Goal: Navigation & Orientation: Understand site structure

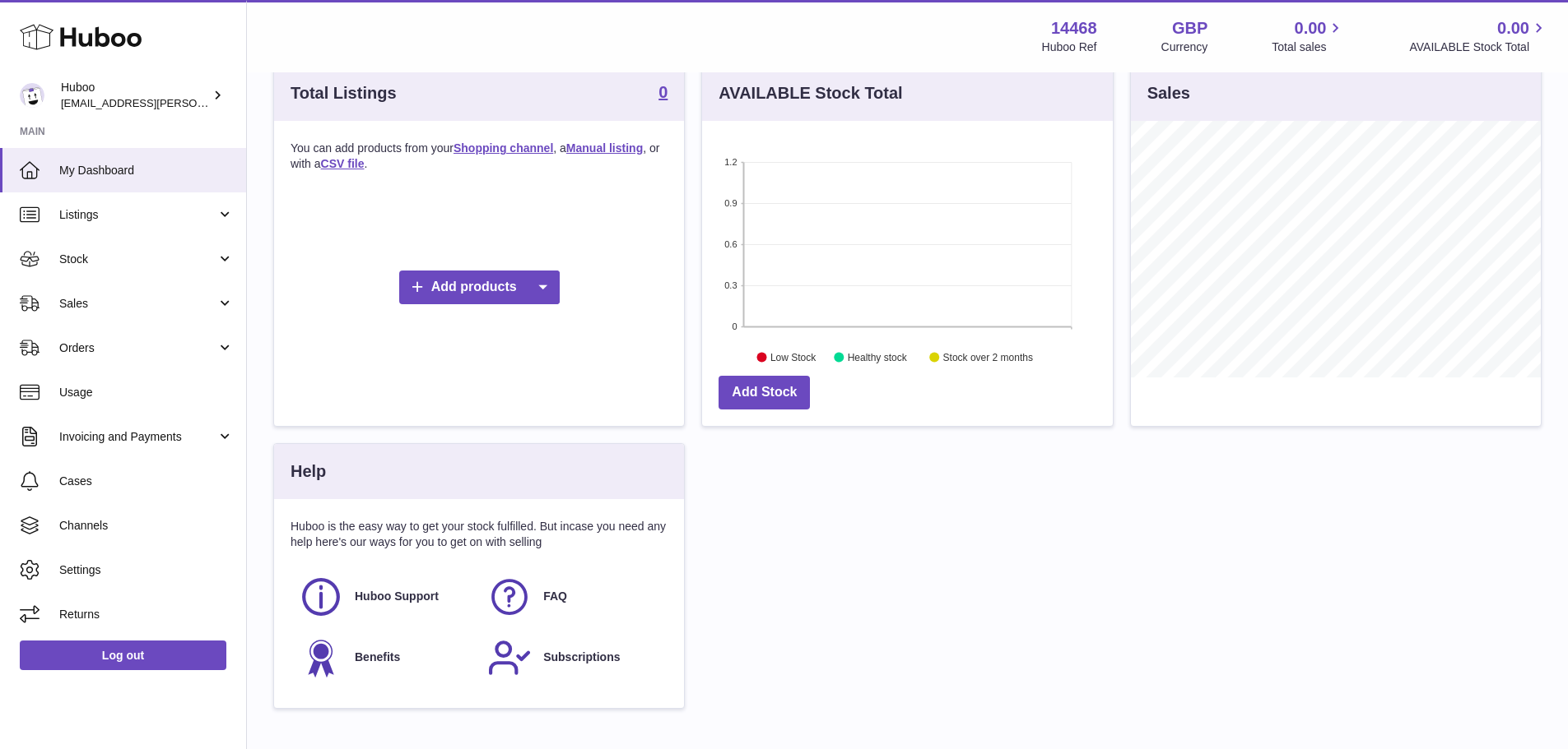
scroll to position [330, 0]
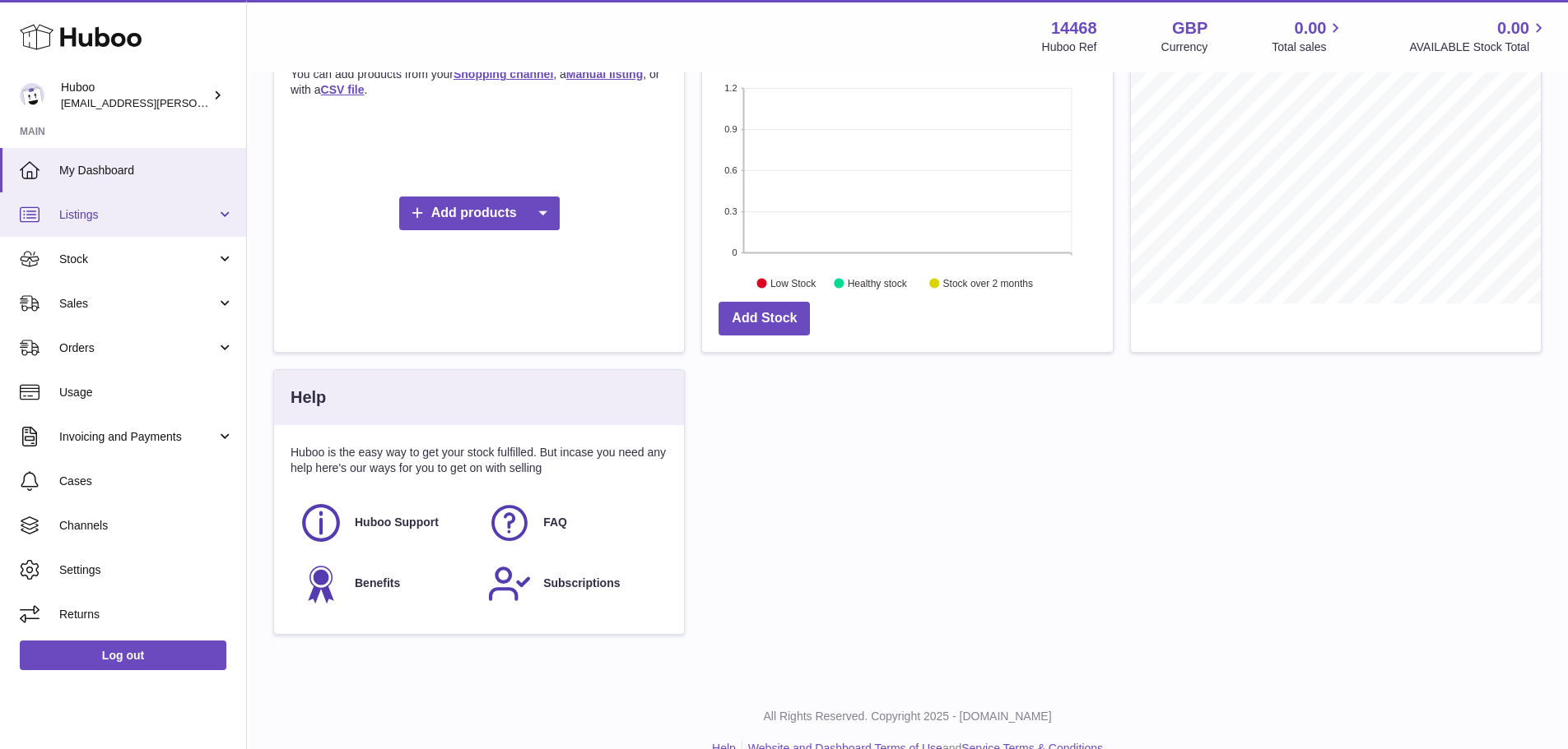
click at [136, 197] on link "Listings" at bounding box center [123, 214] width 246 height 44
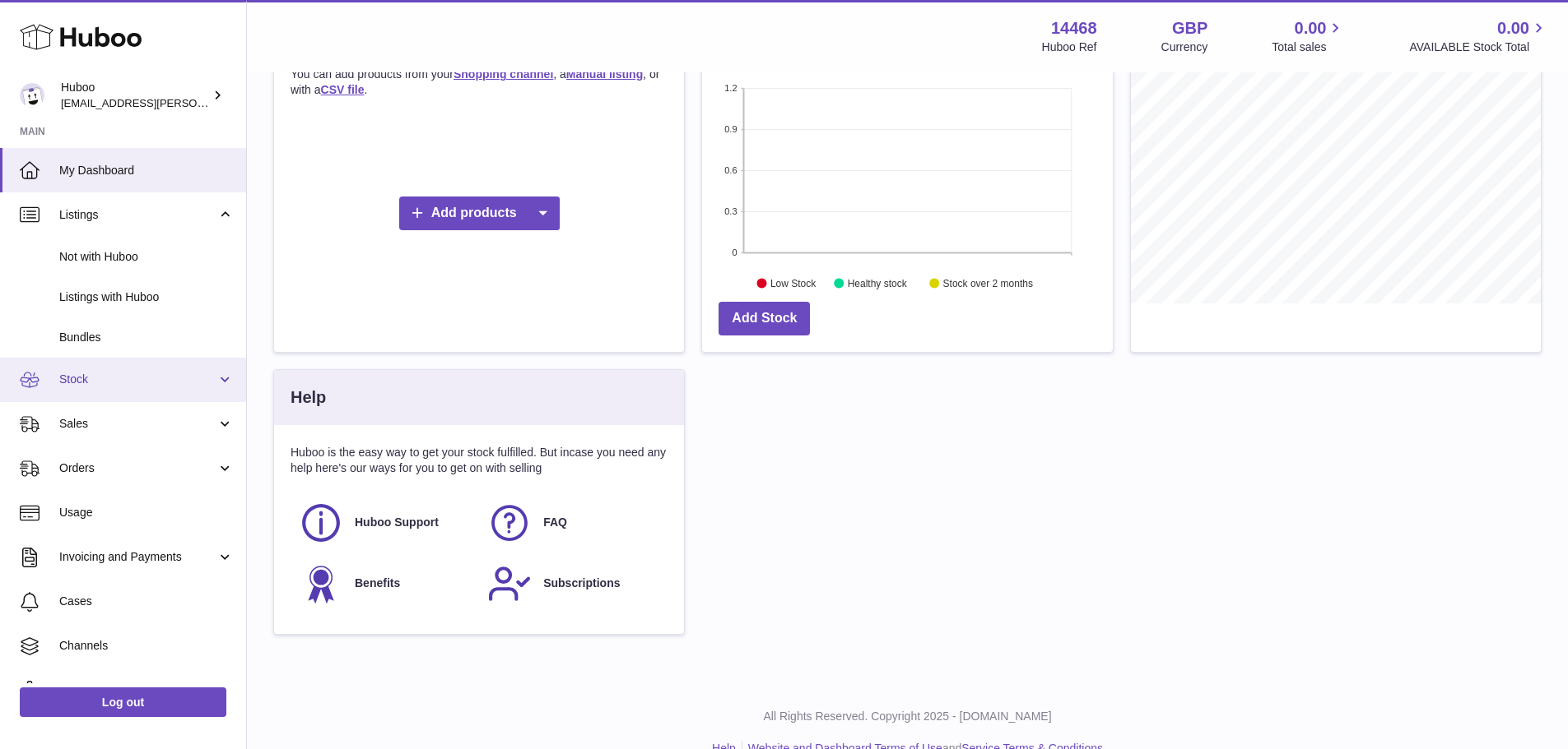
click at [116, 379] on span "Stock" at bounding box center [138, 379] width 157 height 16
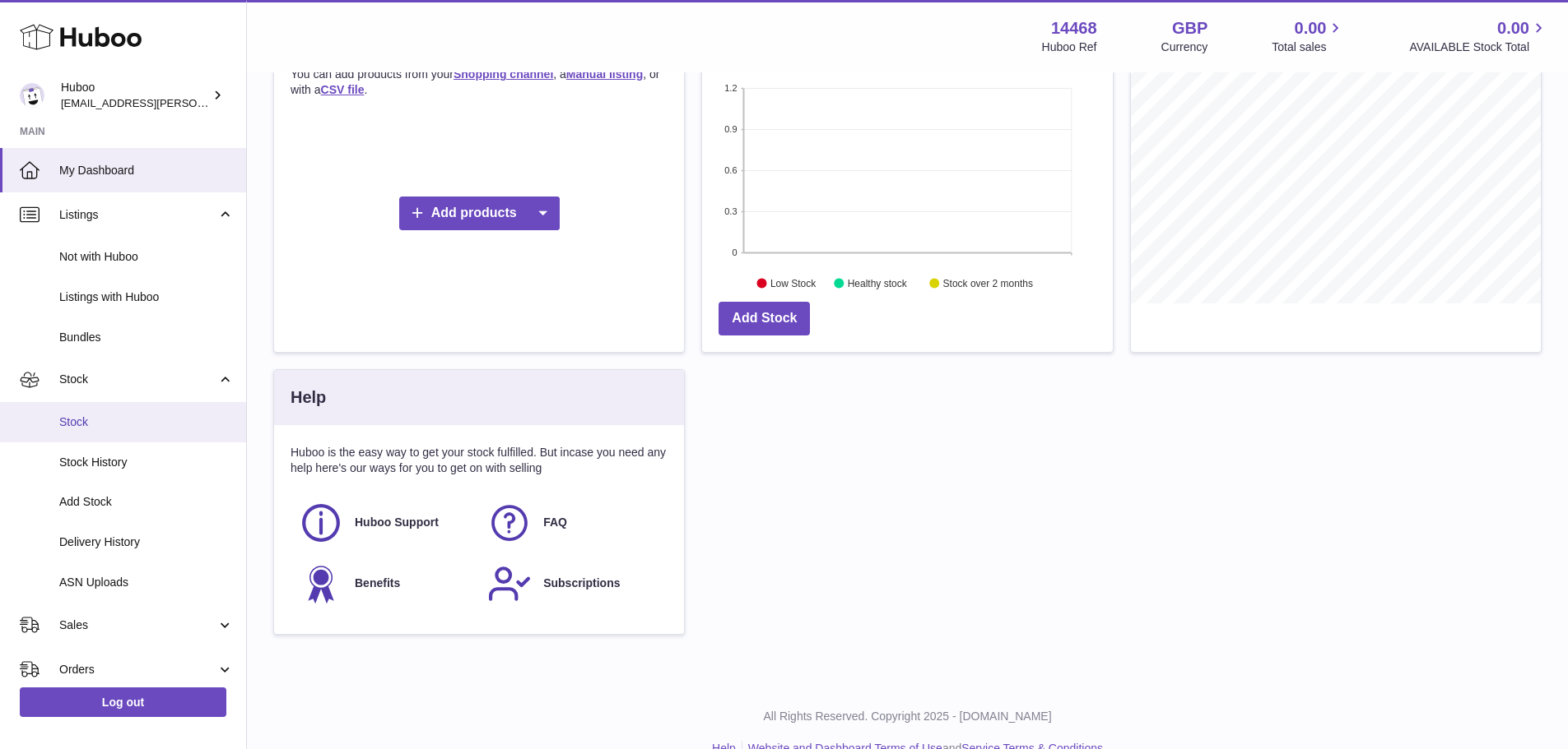
click at [71, 412] on link "Stock" at bounding box center [123, 421] width 246 height 40
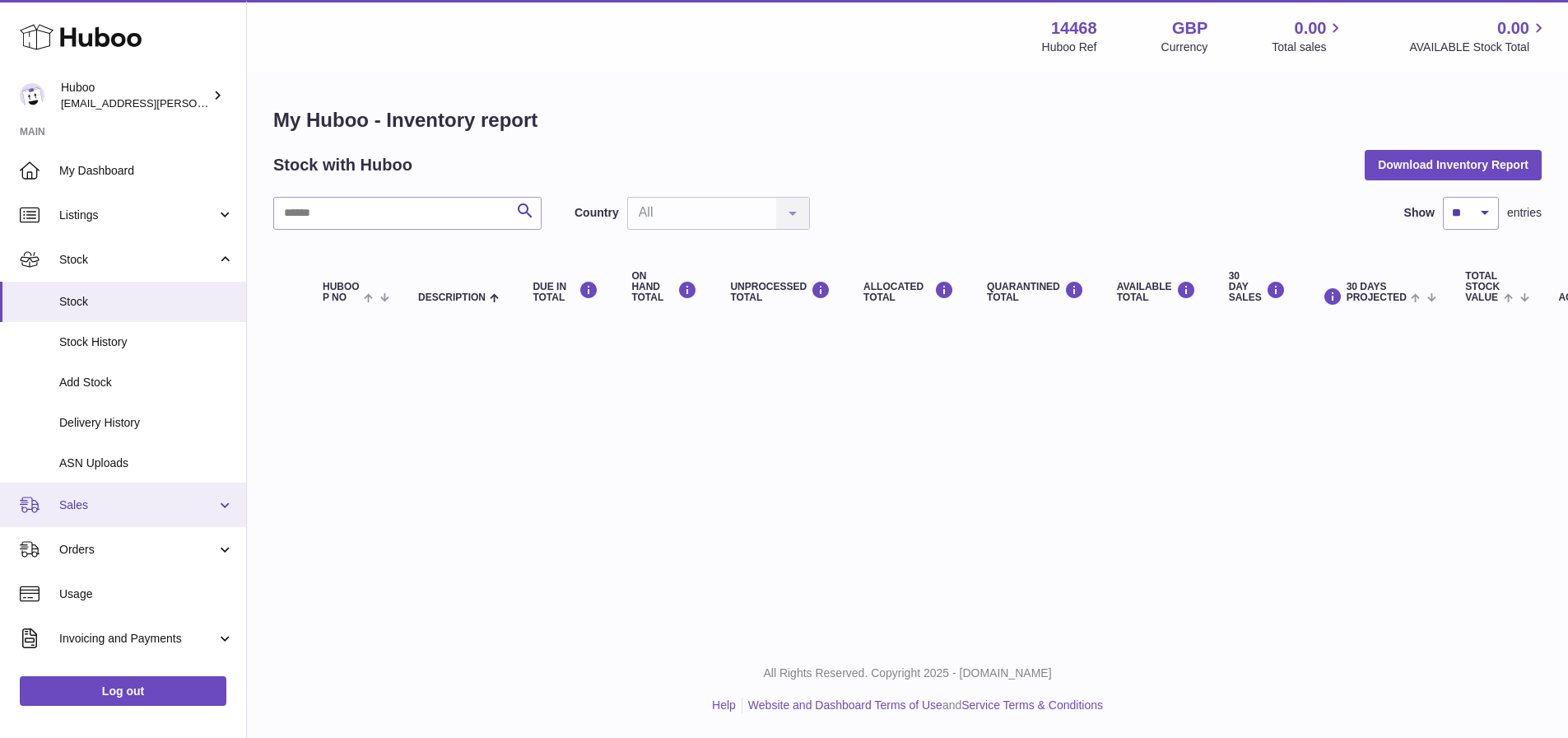
click at [88, 505] on span "Sales" at bounding box center [138, 505] width 157 height 16
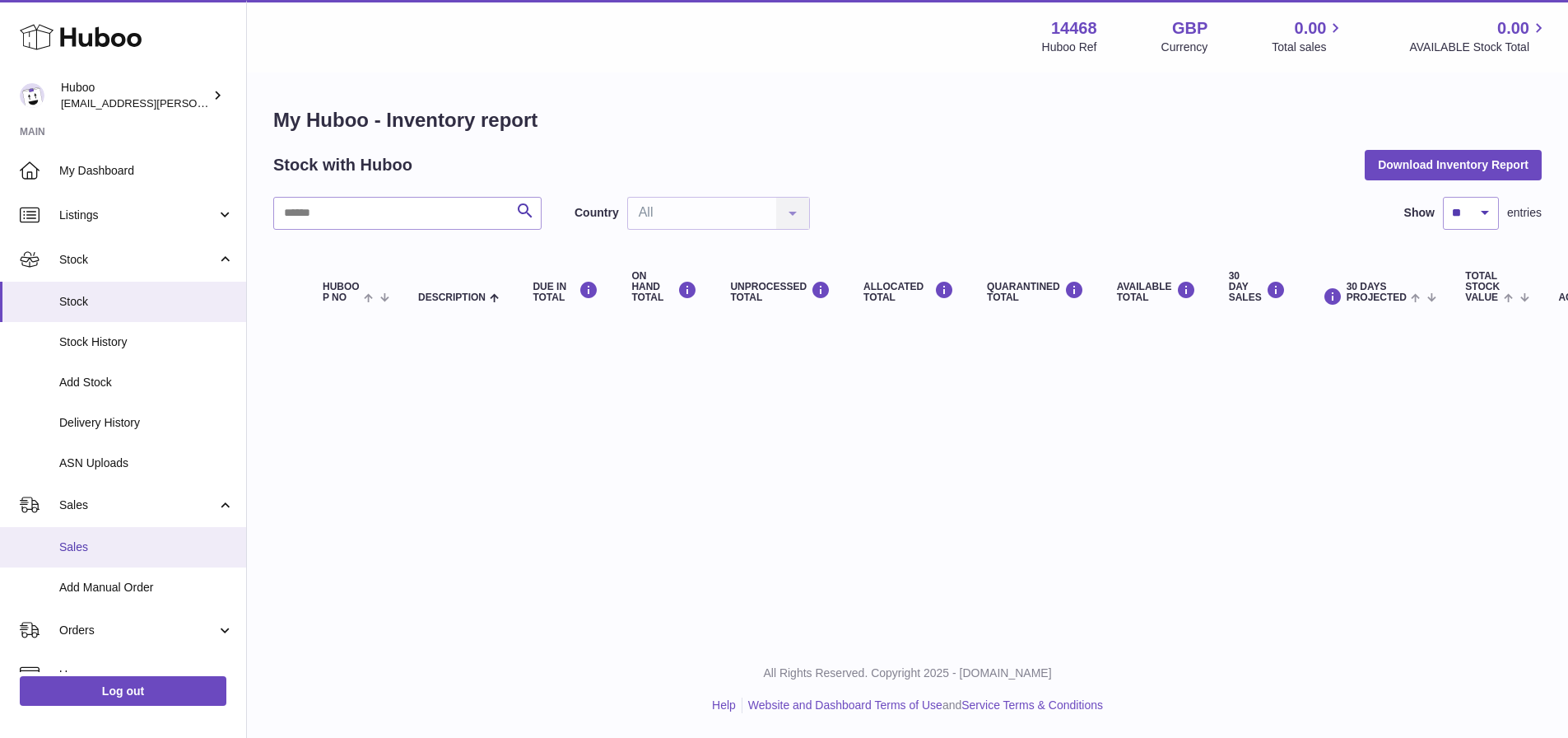
click at [91, 550] on span "Sales" at bounding box center [147, 547] width 174 height 16
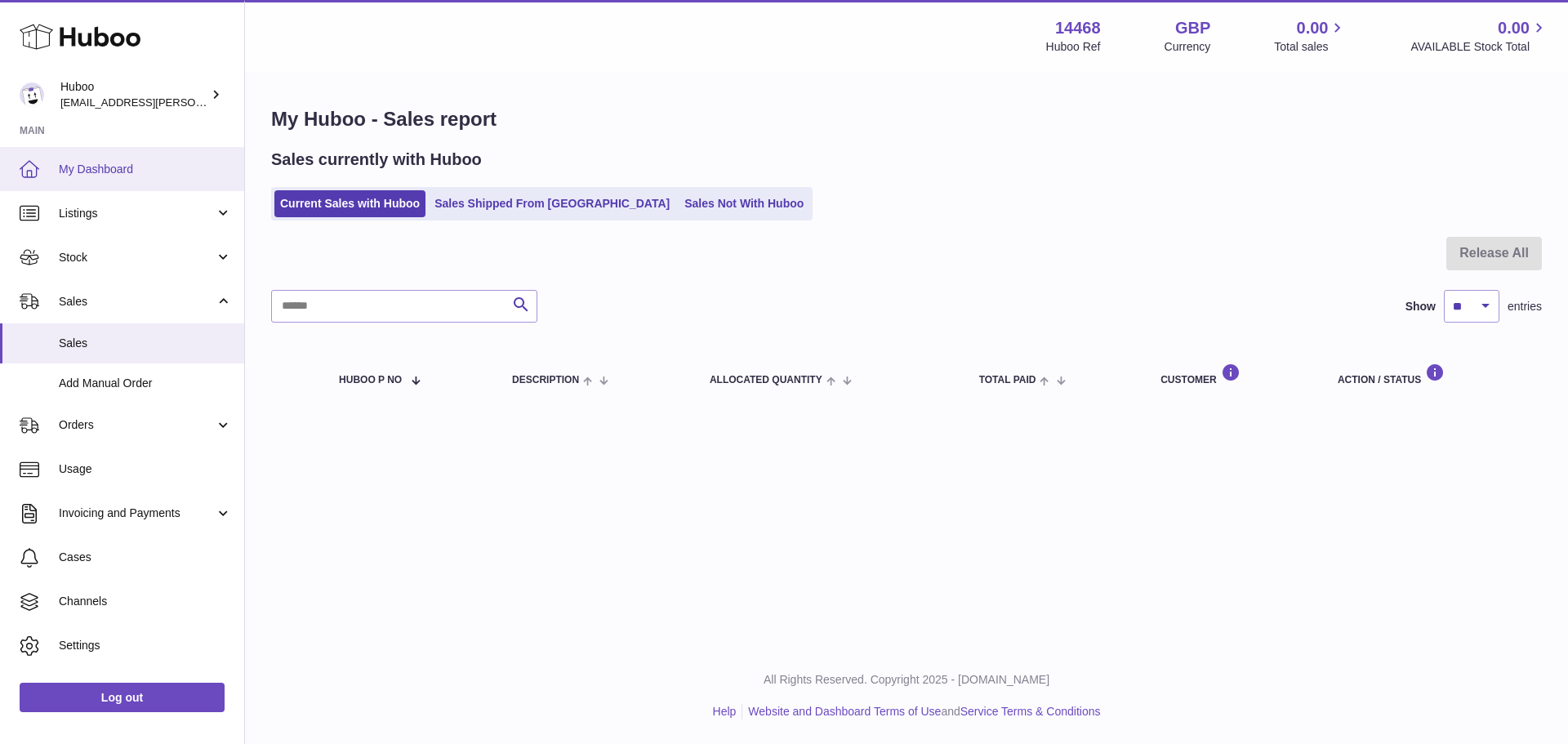
click at [80, 175] on span "My Dashboard" at bounding box center [146, 170] width 173 height 16
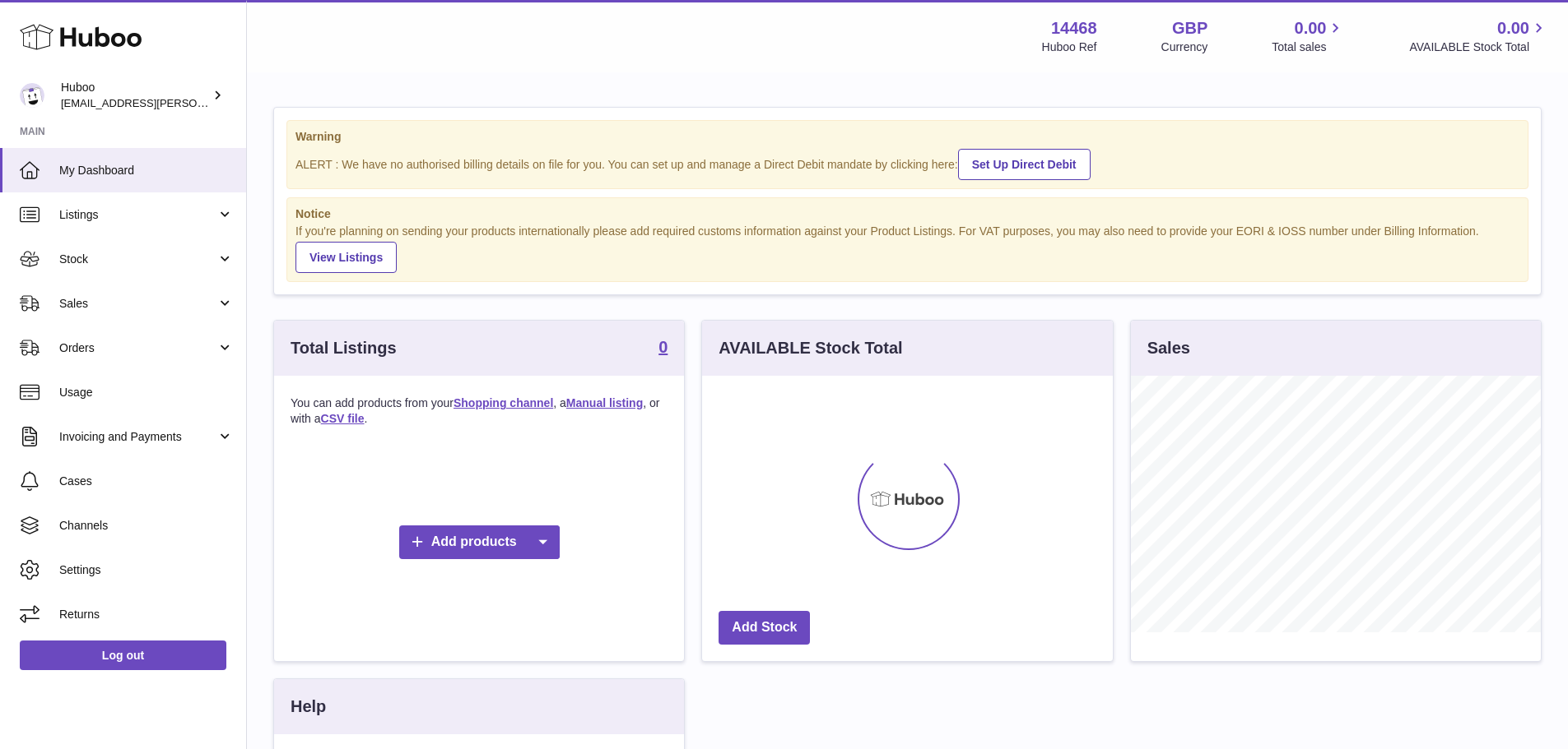
scroll to position [256, 411]
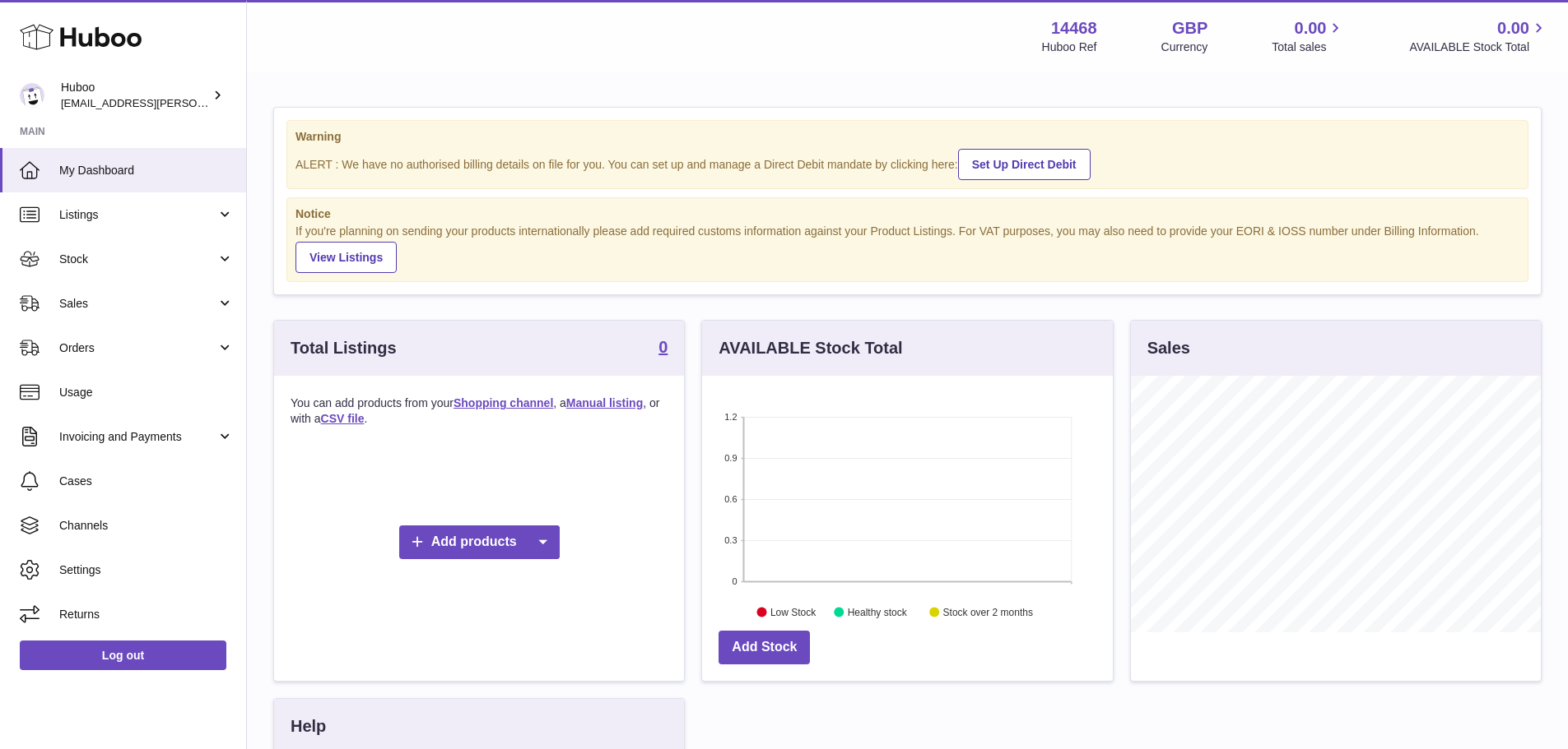
drag, startPoint x: 382, startPoint y: 166, endPoint x: 753, endPoint y: 278, distance: 387.5
click at [753, 278] on div "Warning ALERT : We have no authorised billing details on file for you. You can …" at bounding box center [907, 200] width 1267 height 187
click at [754, 278] on div "Notice If you're planning on sending your products internationally please add r…" at bounding box center [907, 240] width 1241 height 85
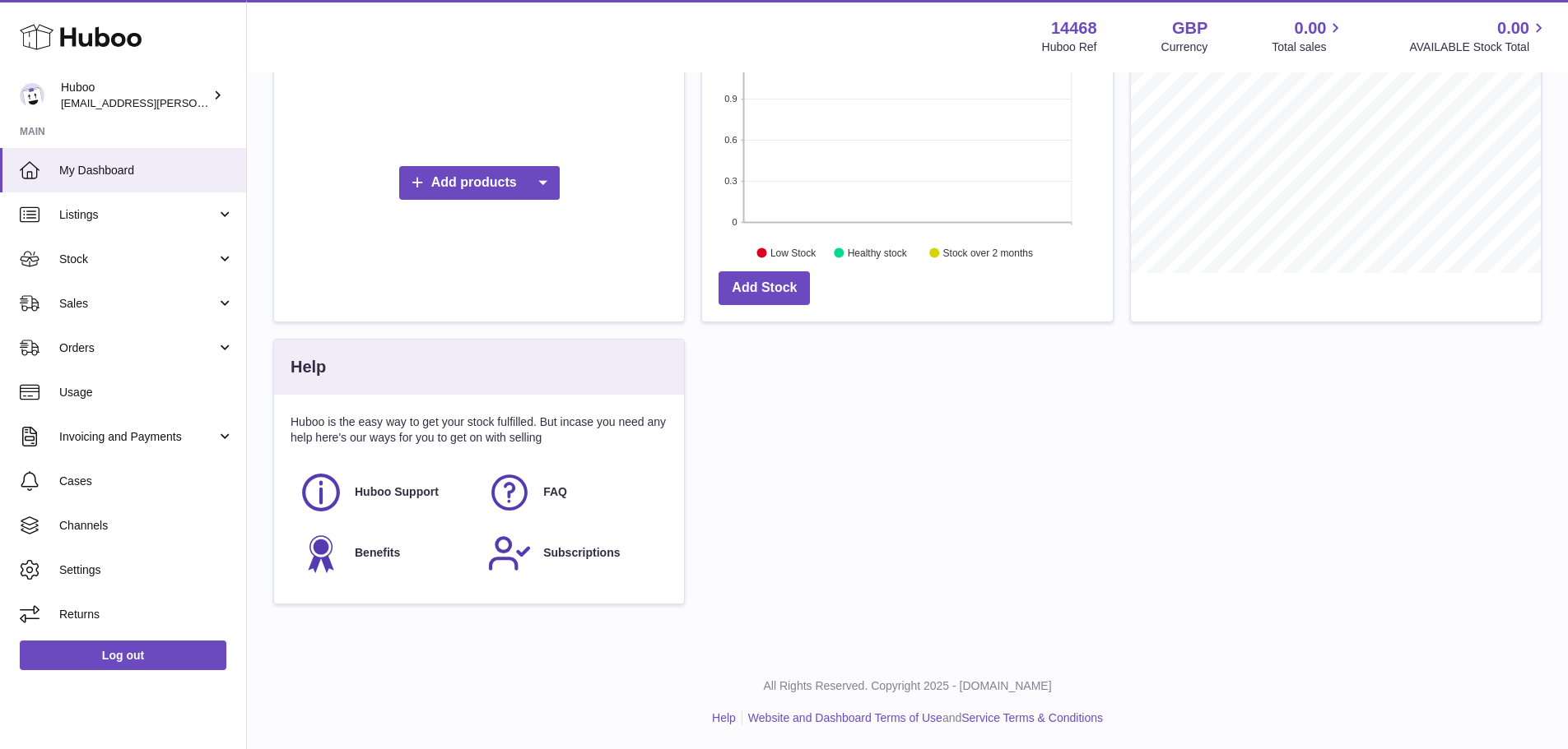
scroll to position [360, 0]
click at [120, 513] on link "Channels" at bounding box center [123, 525] width 246 height 44
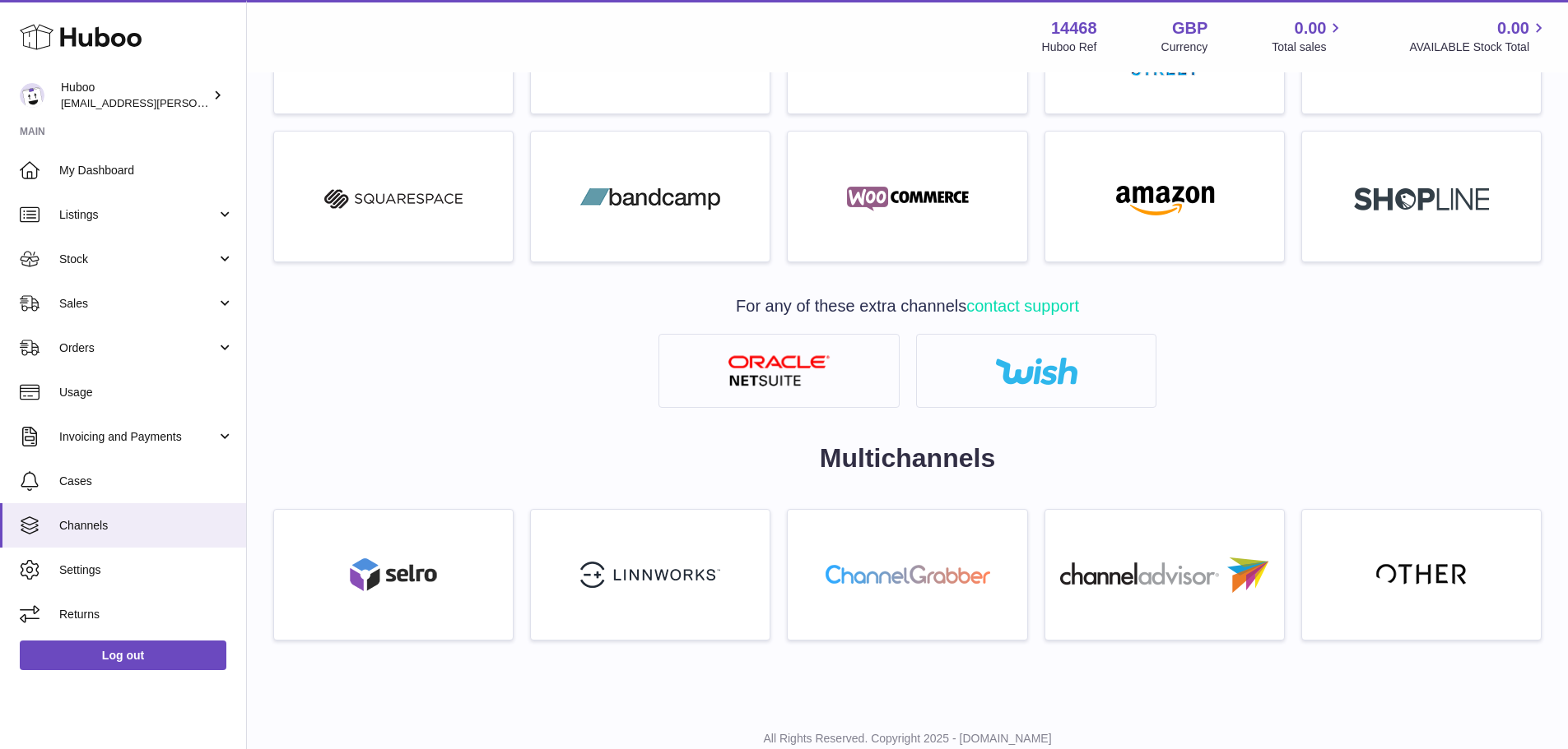
scroll to position [658, 0]
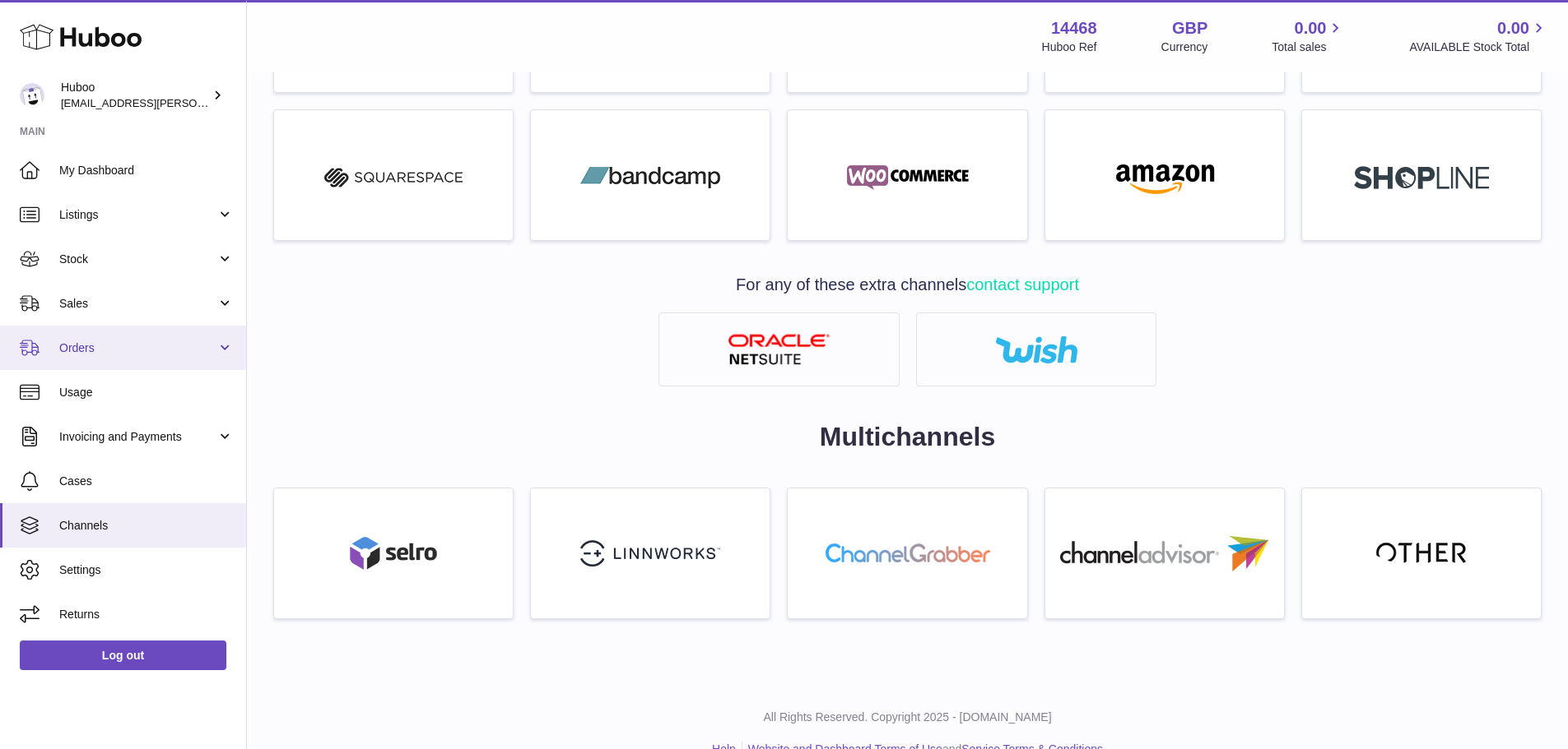
click at [188, 351] on span "Orders" at bounding box center [138, 348] width 157 height 16
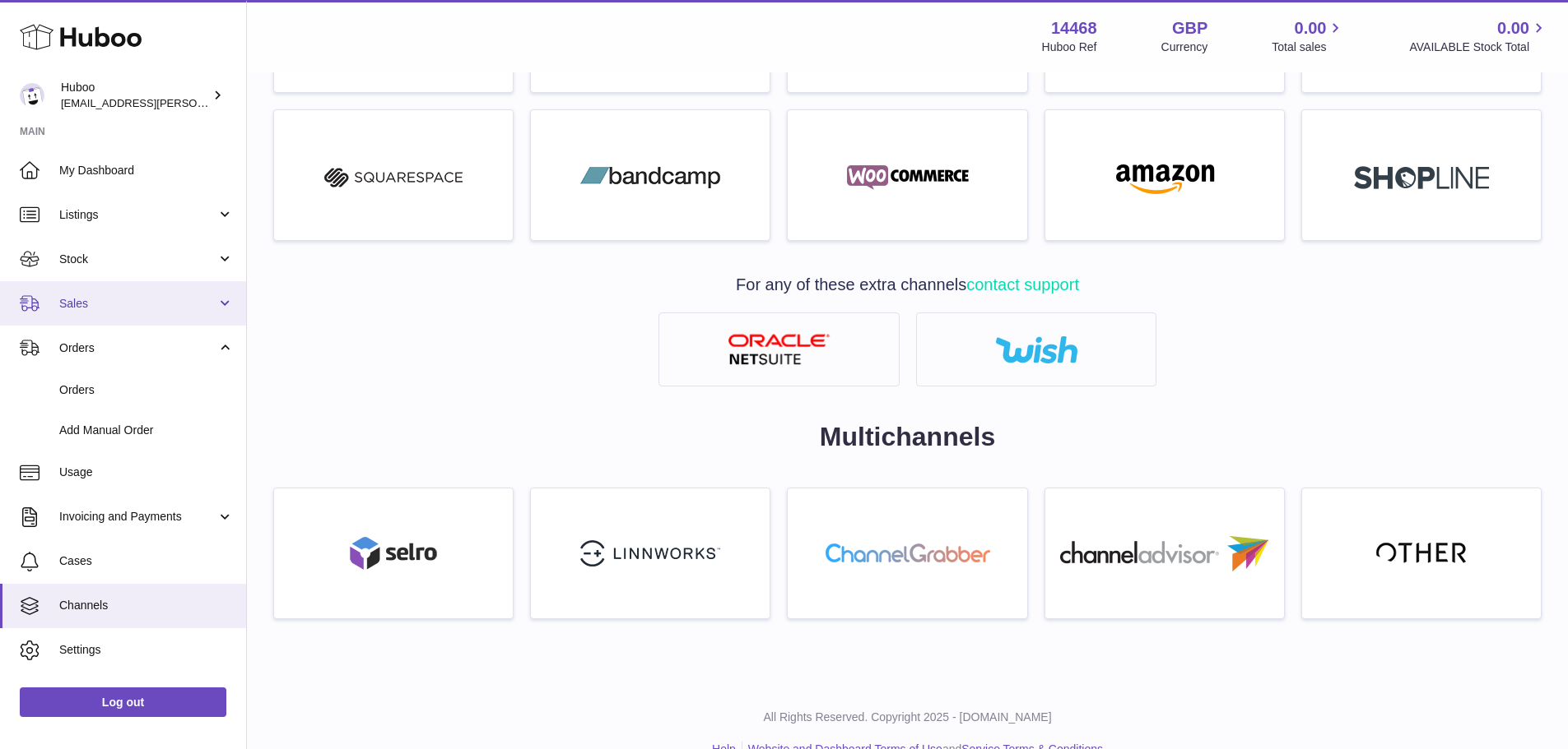
click at [176, 317] on link "Sales" at bounding box center [123, 303] width 246 height 44
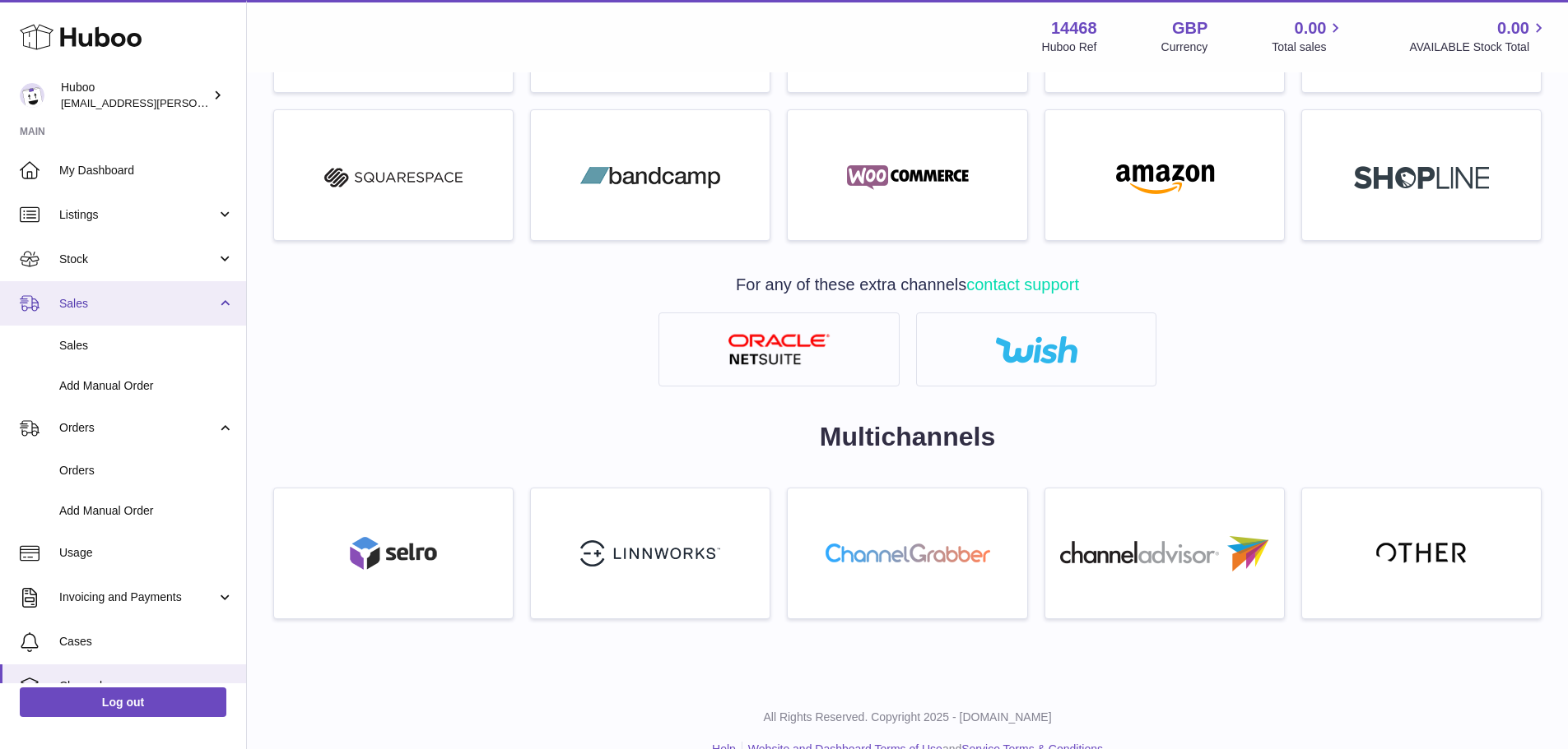
click at [172, 321] on link "Sales" at bounding box center [123, 303] width 246 height 44
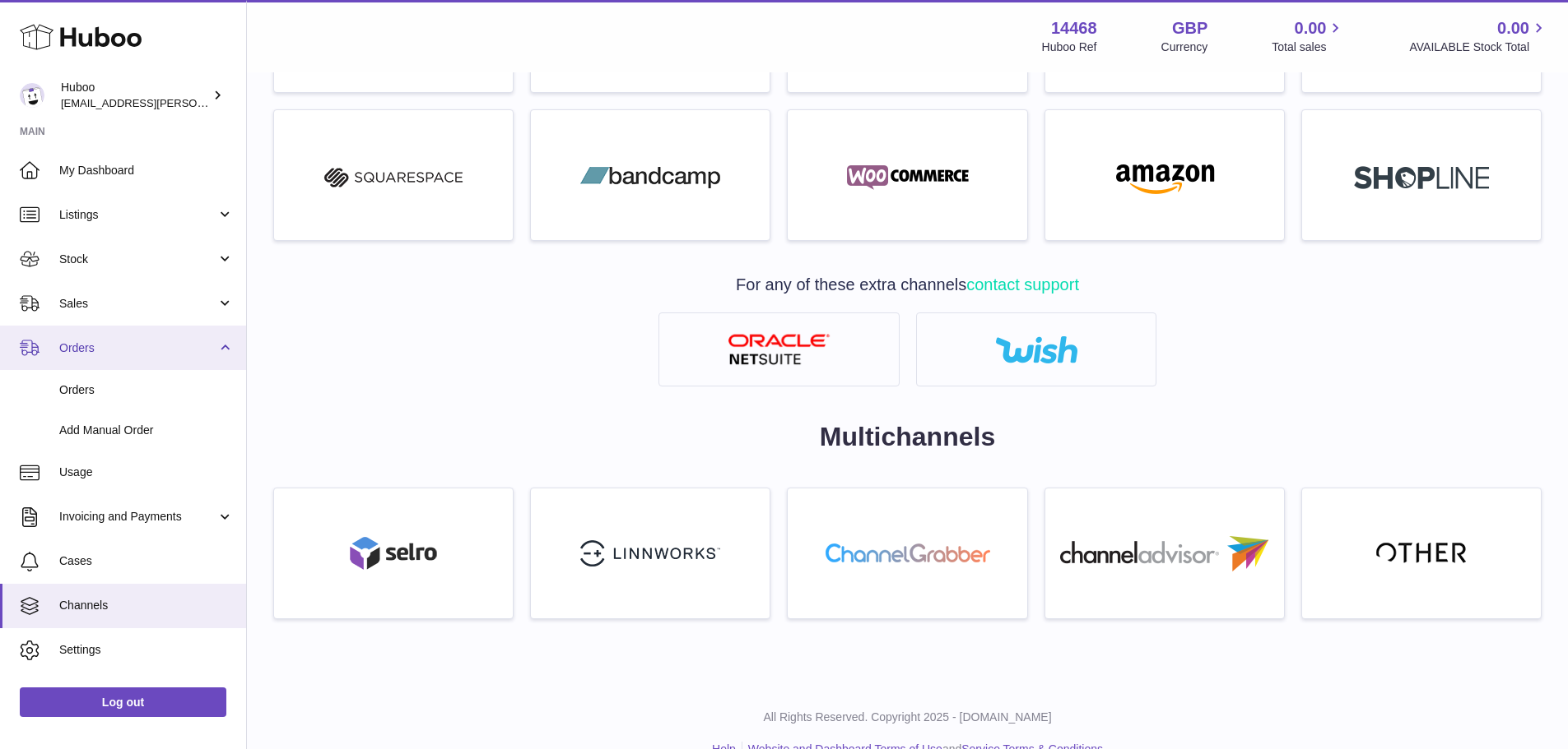
click at [198, 355] on span "Orders" at bounding box center [138, 348] width 157 height 16
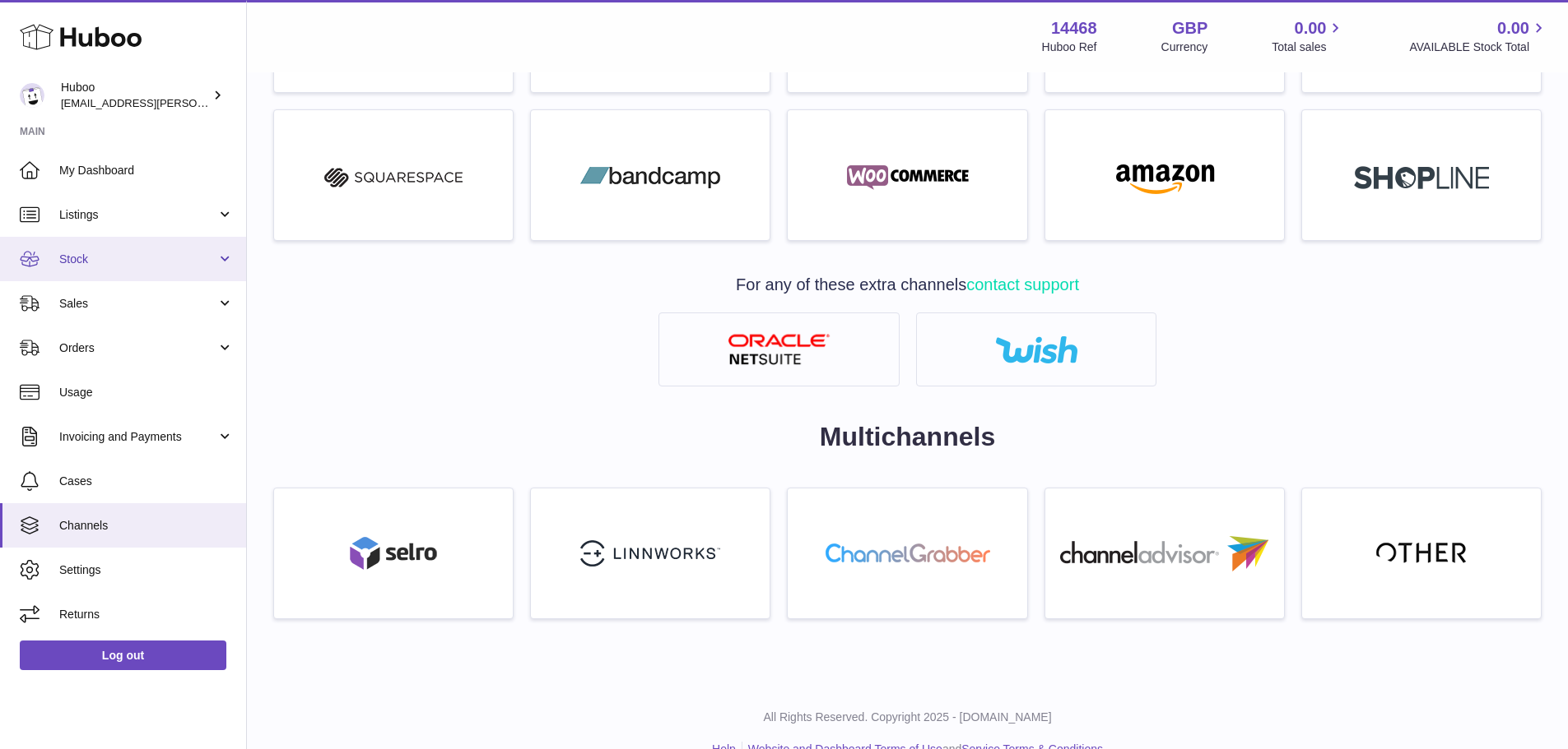
click at [184, 261] on span "Stock" at bounding box center [138, 259] width 157 height 16
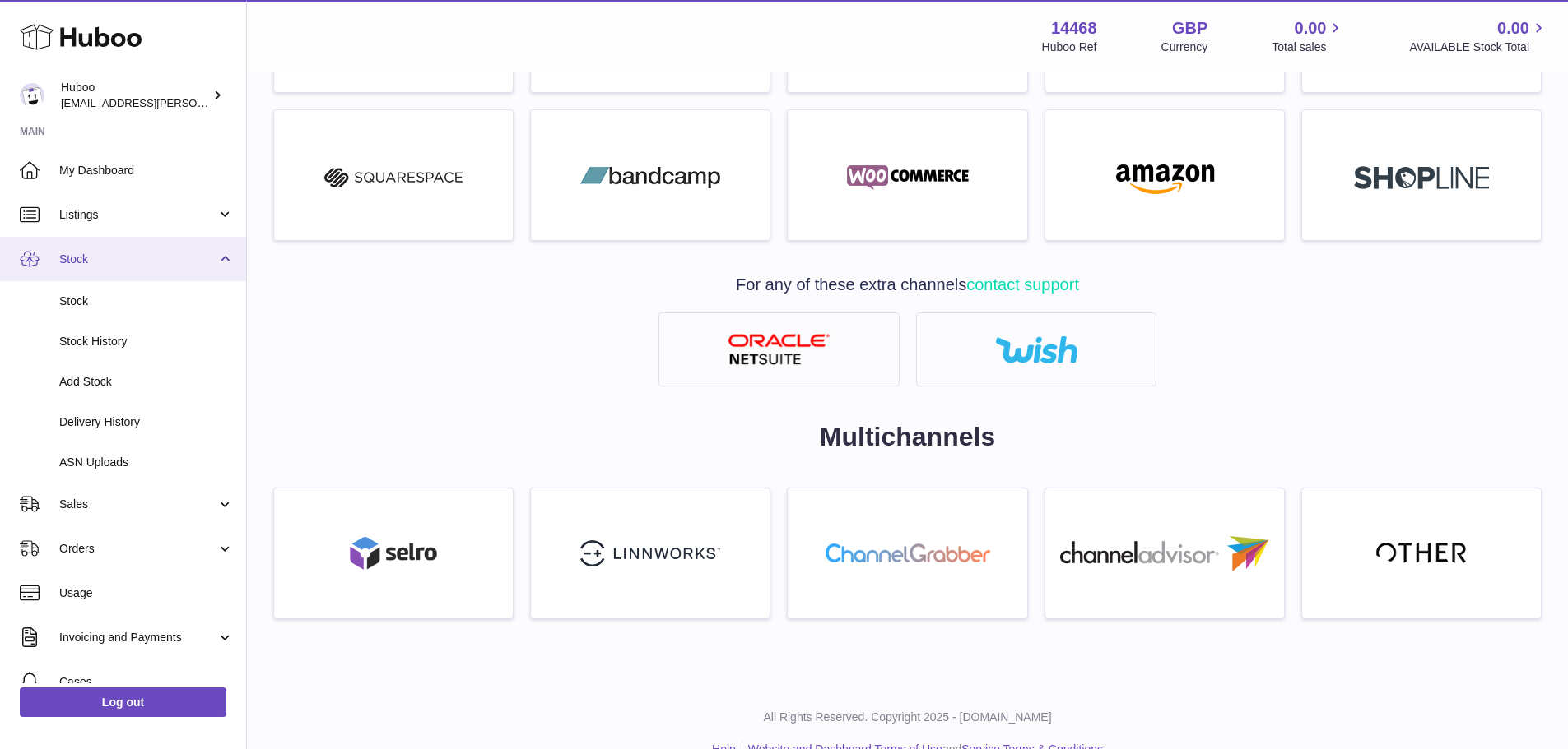
click at [184, 262] on span "Stock" at bounding box center [138, 259] width 157 height 16
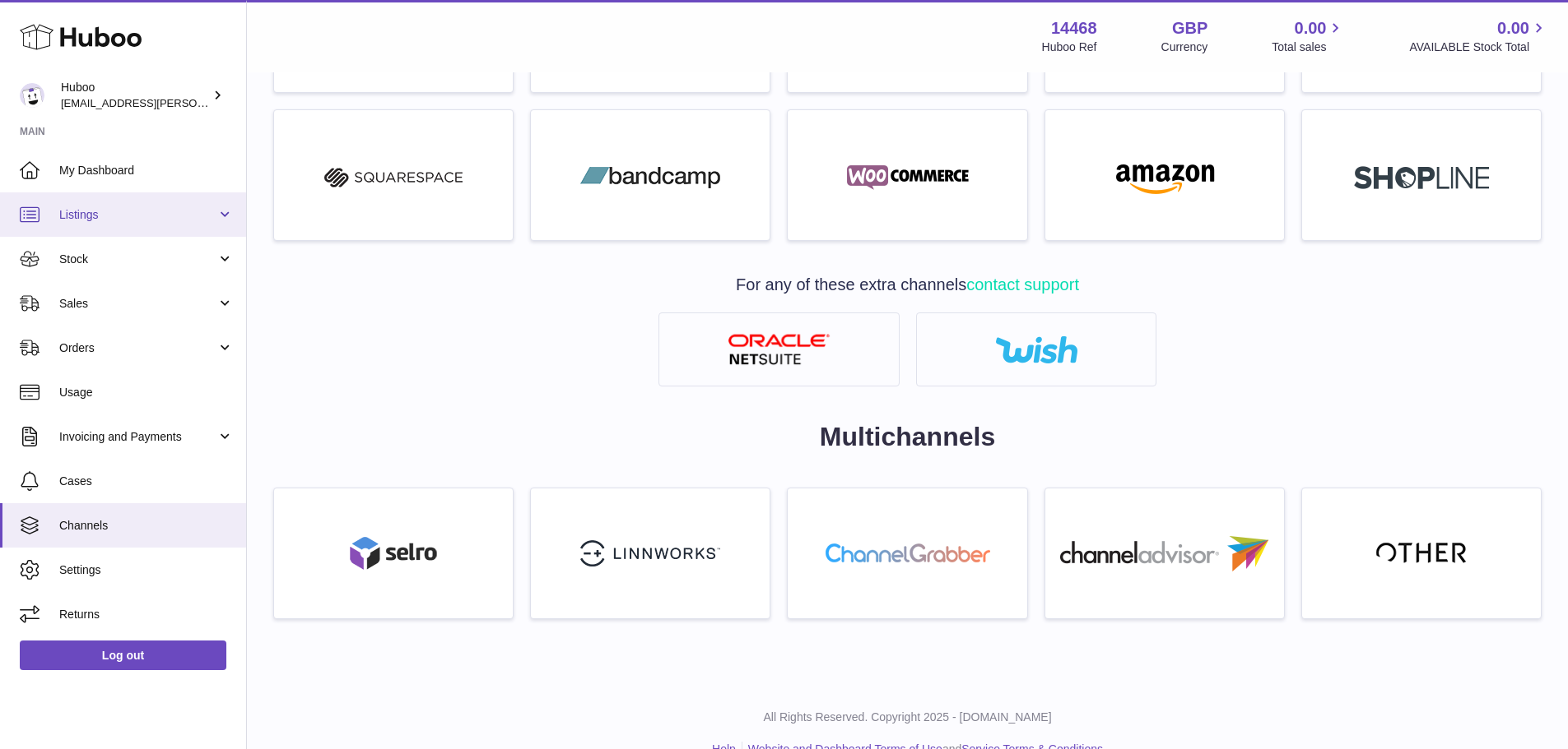
click at [177, 214] on span "Listings" at bounding box center [138, 215] width 157 height 16
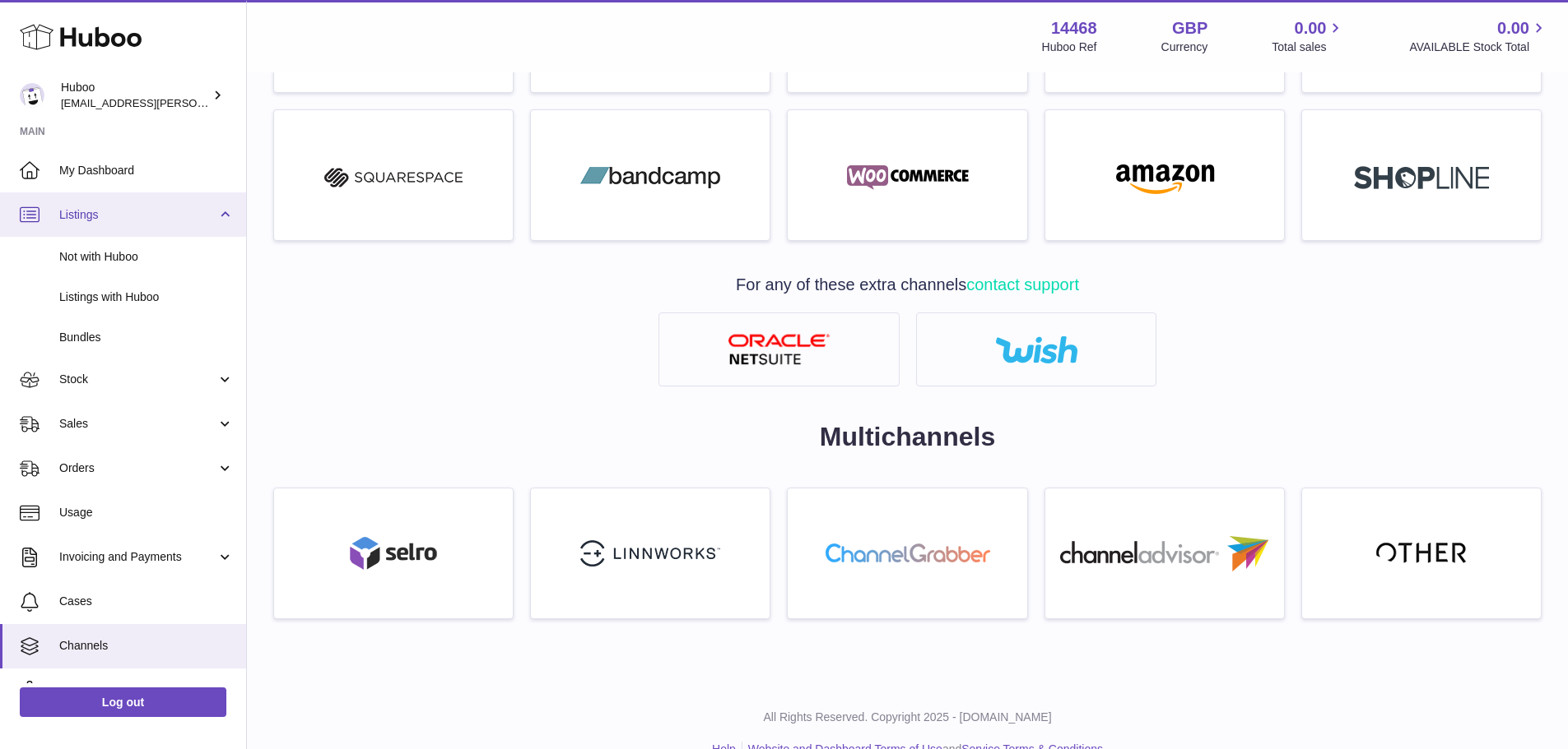
click at [116, 203] on link "Listings" at bounding box center [123, 214] width 246 height 44
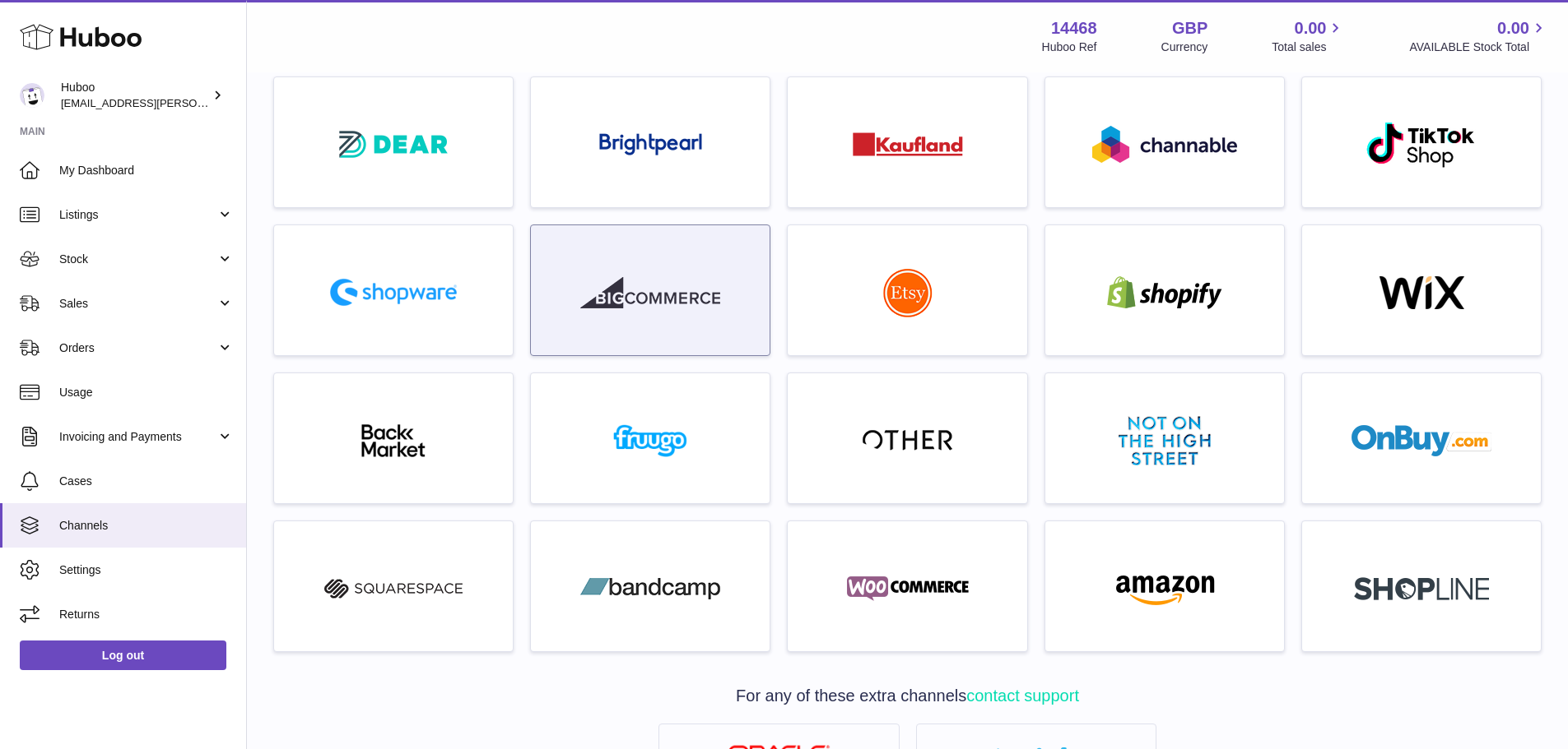
scroll to position [0, 0]
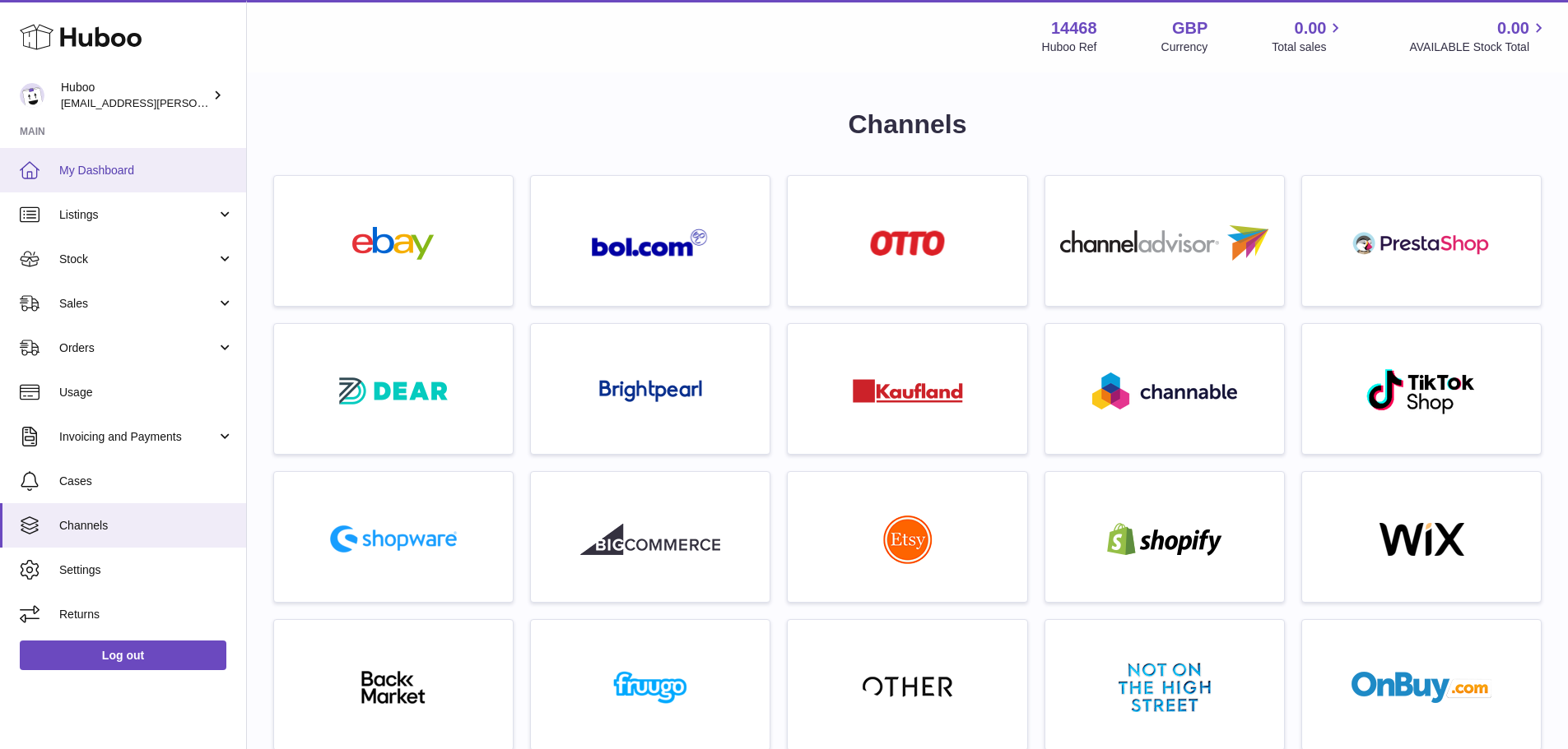
click at [125, 176] on span "My Dashboard" at bounding box center [147, 171] width 174 height 16
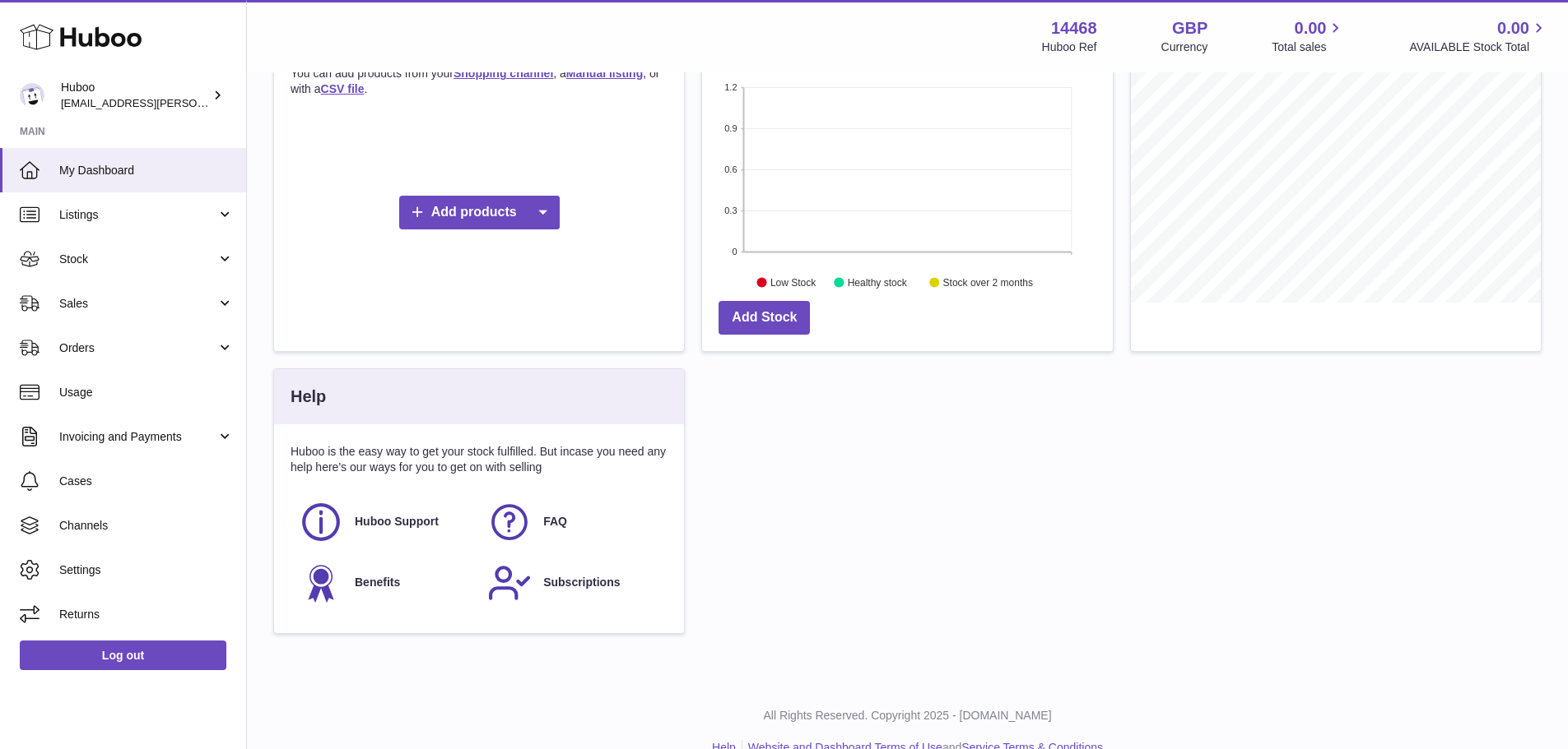
scroll to position [360, 0]
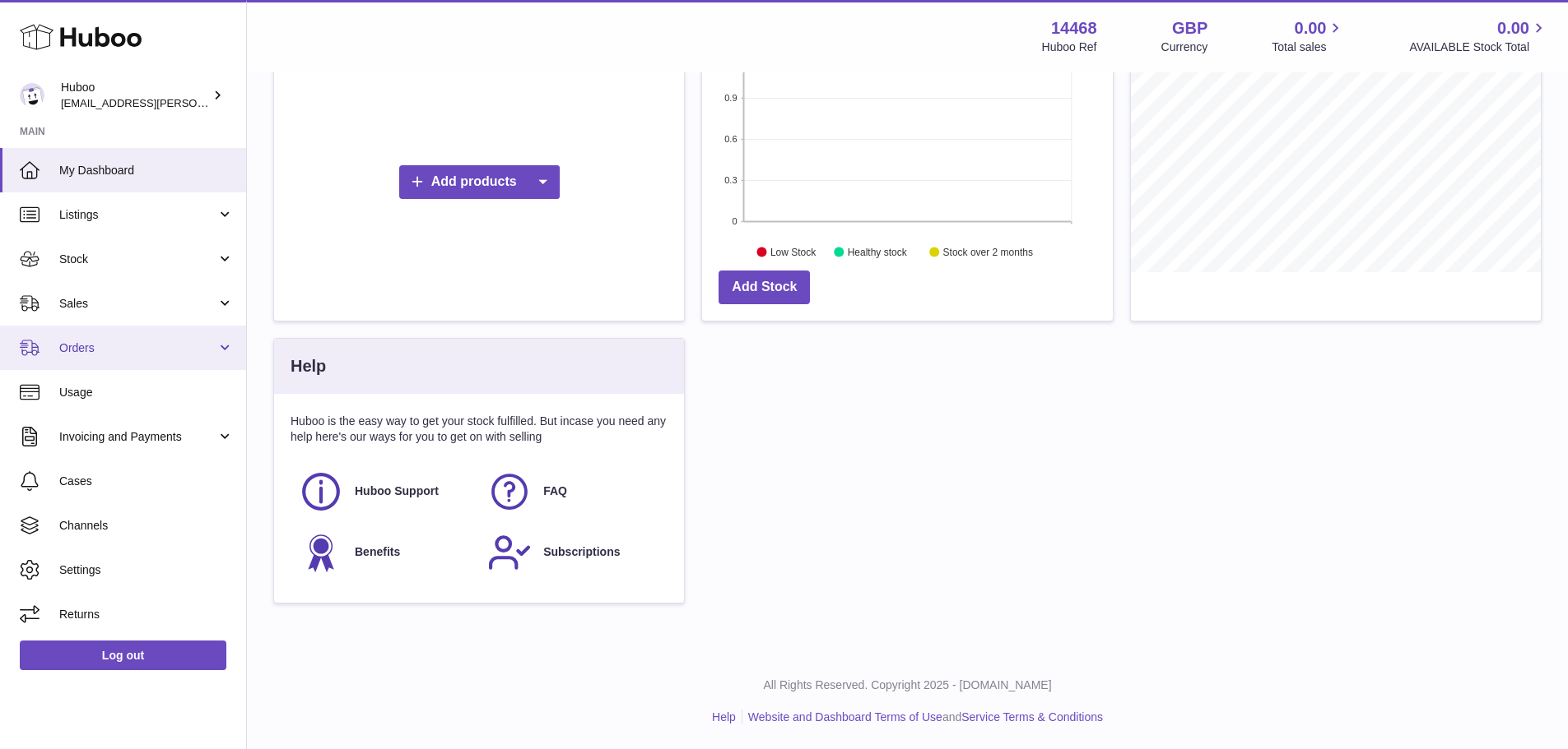
click at [199, 353] on span "Orders" at bounding box center [138, 348] width 157 height 16
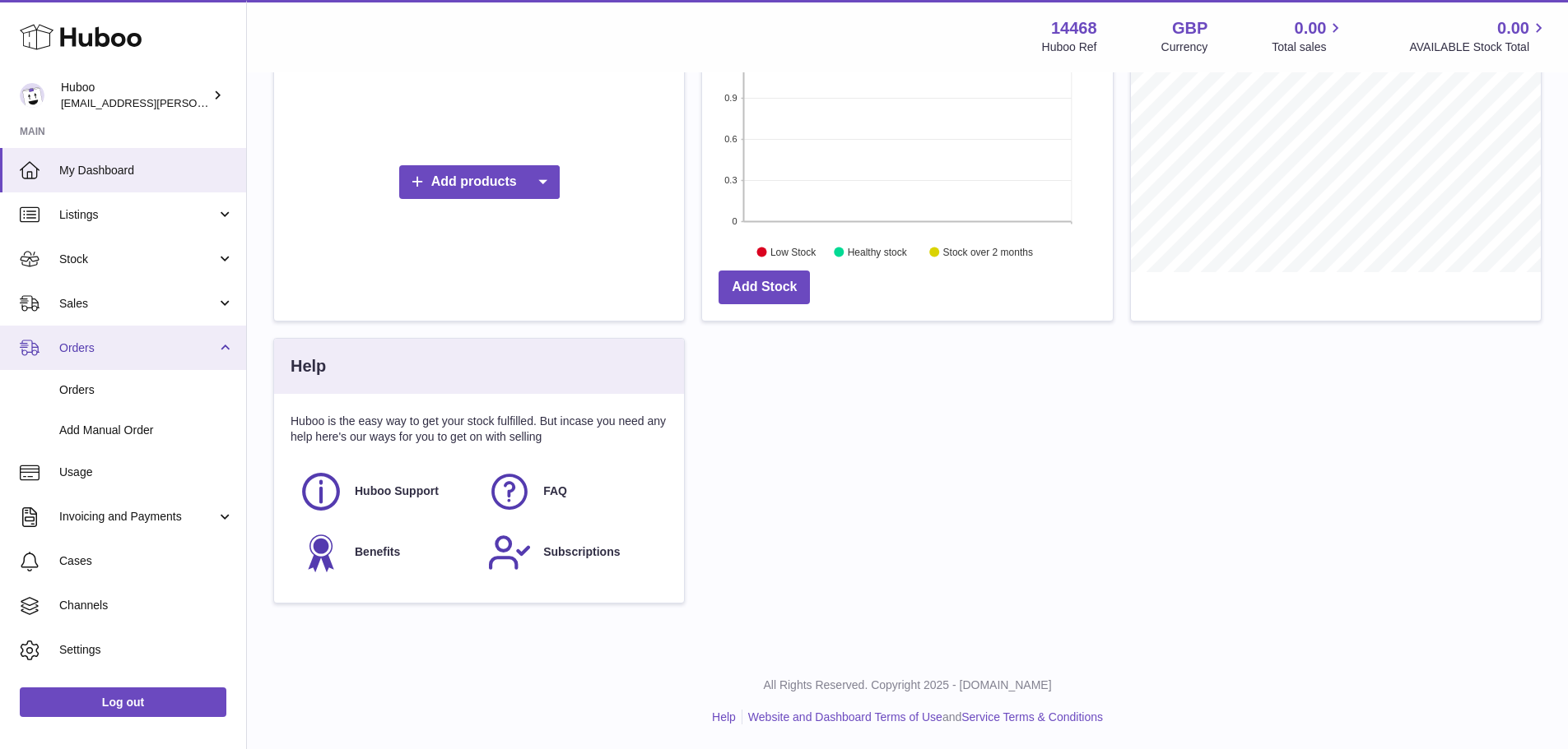
click at [199, 353] on span "Orders" at bounding box center [138, 348] width 157 height 16
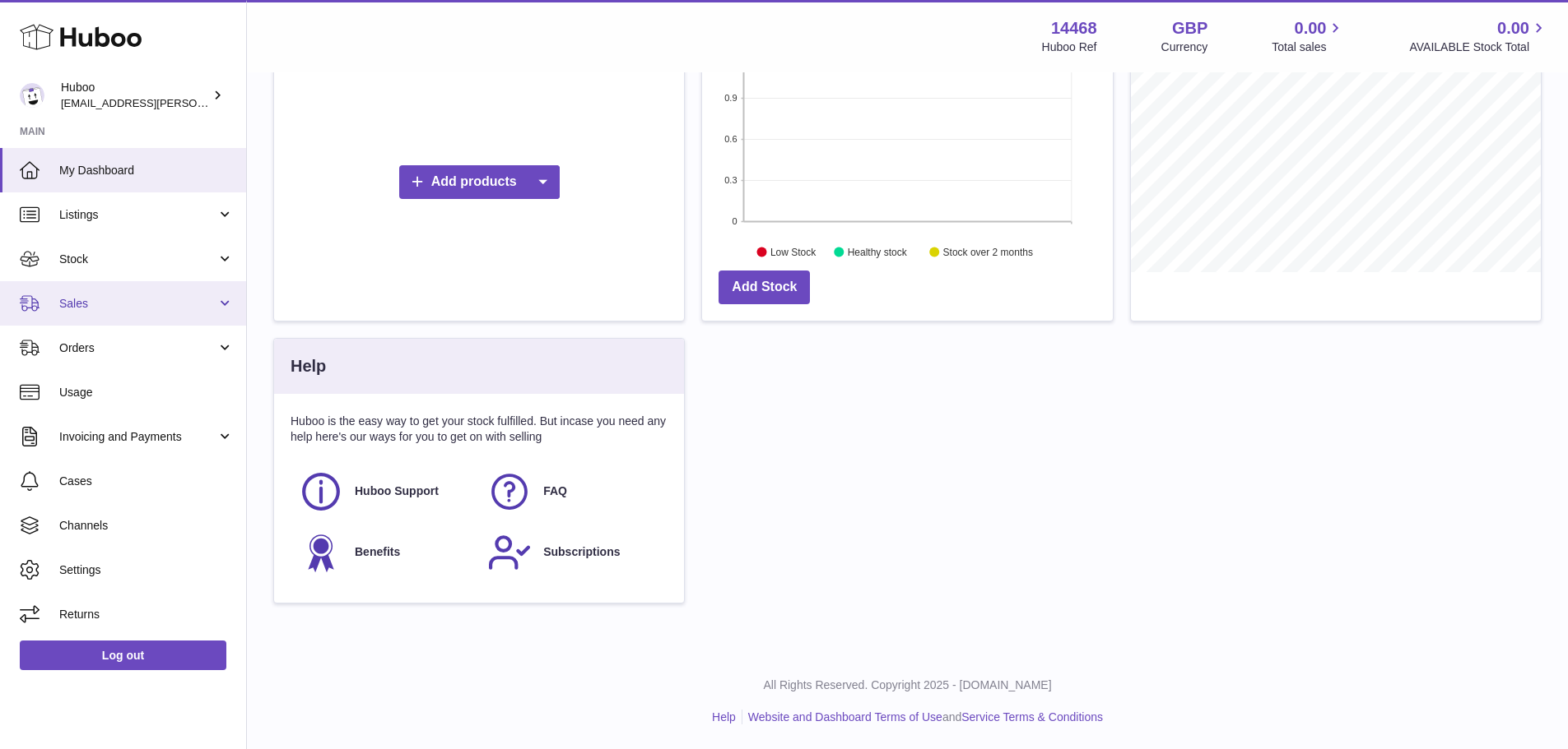
click at [193, 298] on span "Sales" at bounding box center [138, 304] width 157 height 16
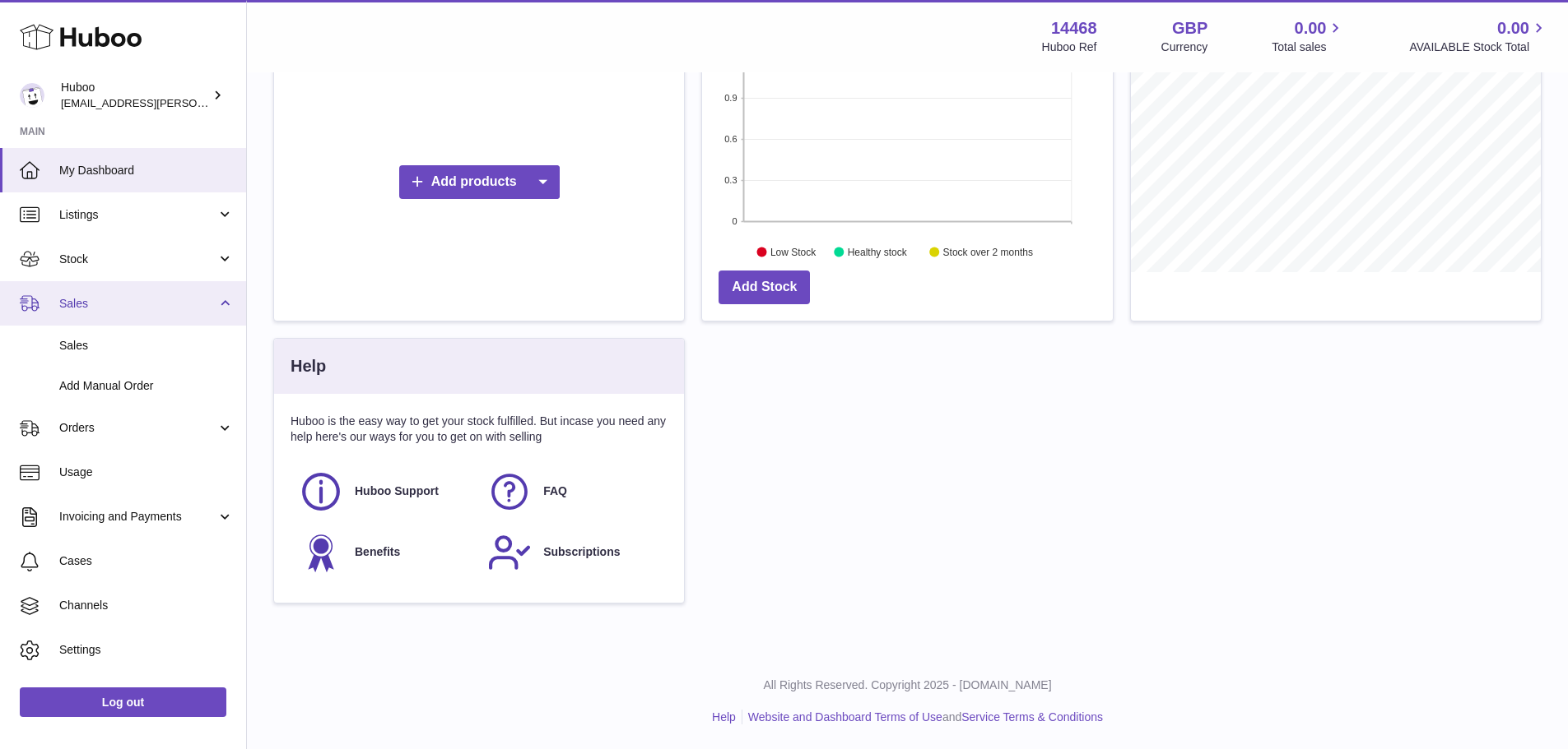
click at [194, 298] on span "Sales" at bounding box center [138, 304] width 157 height 16
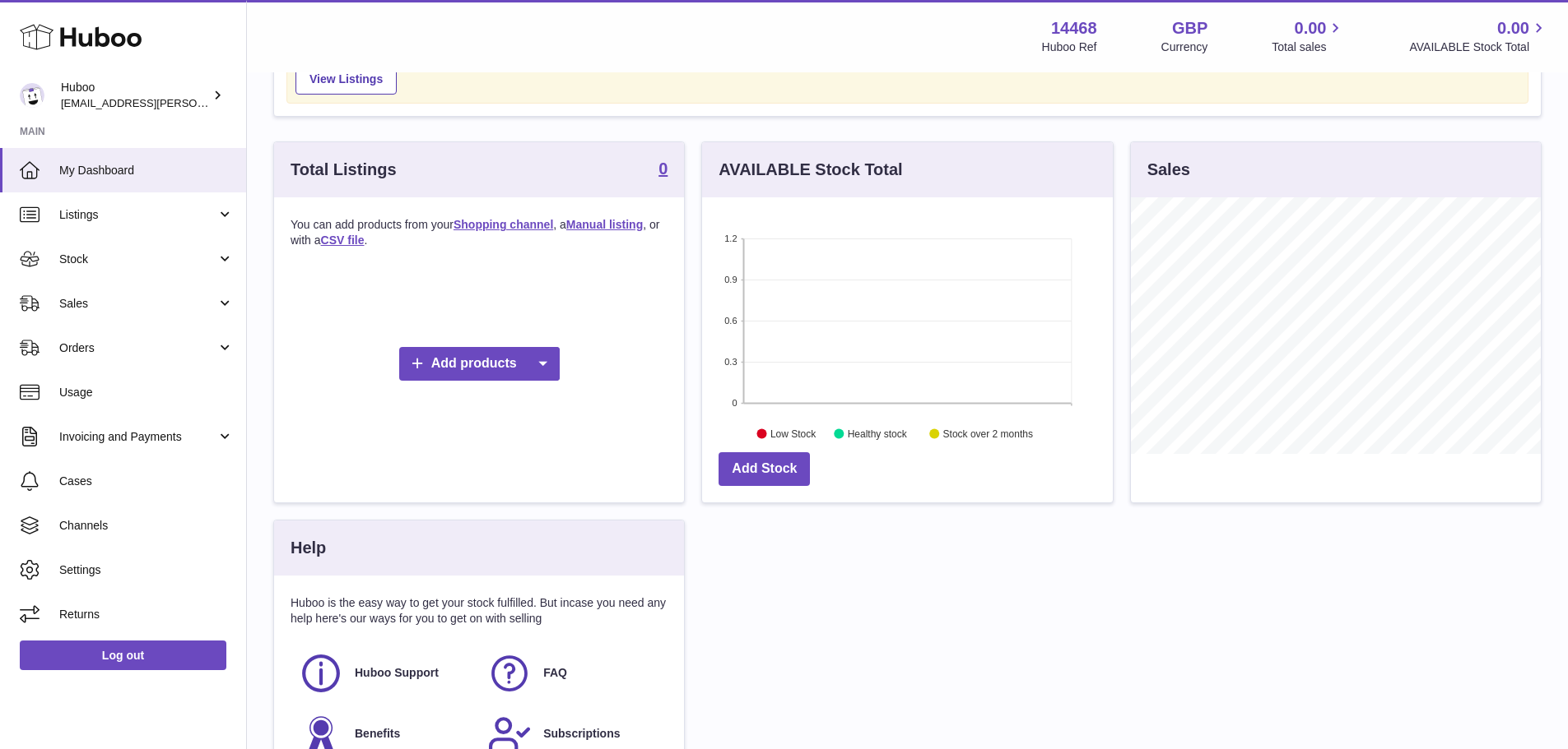
scroll to position [0, 0]
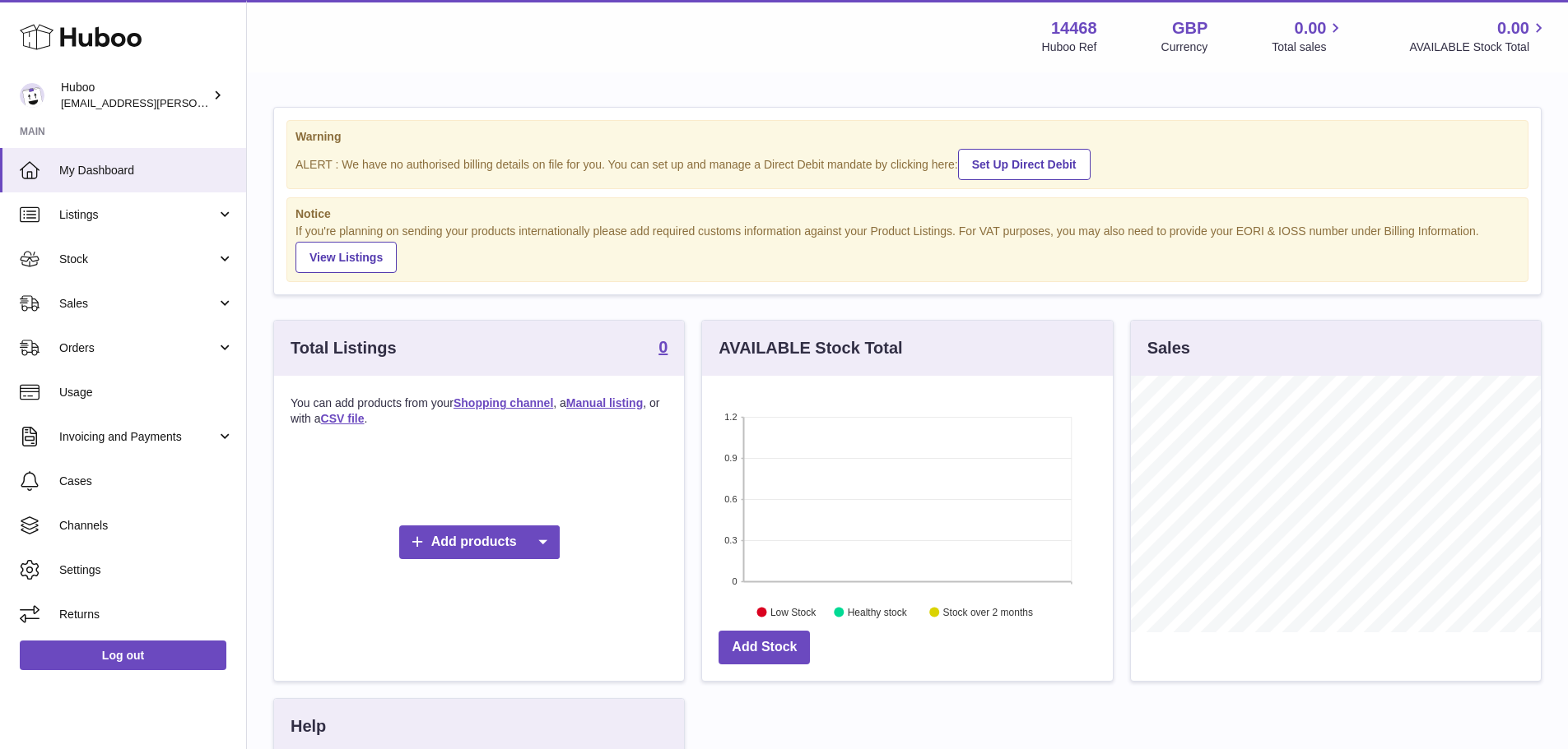
click at [924, 228] on div "If you're planning on sending your products internationally please add required…" at bounding box center [907, 248] width 1224 height 49
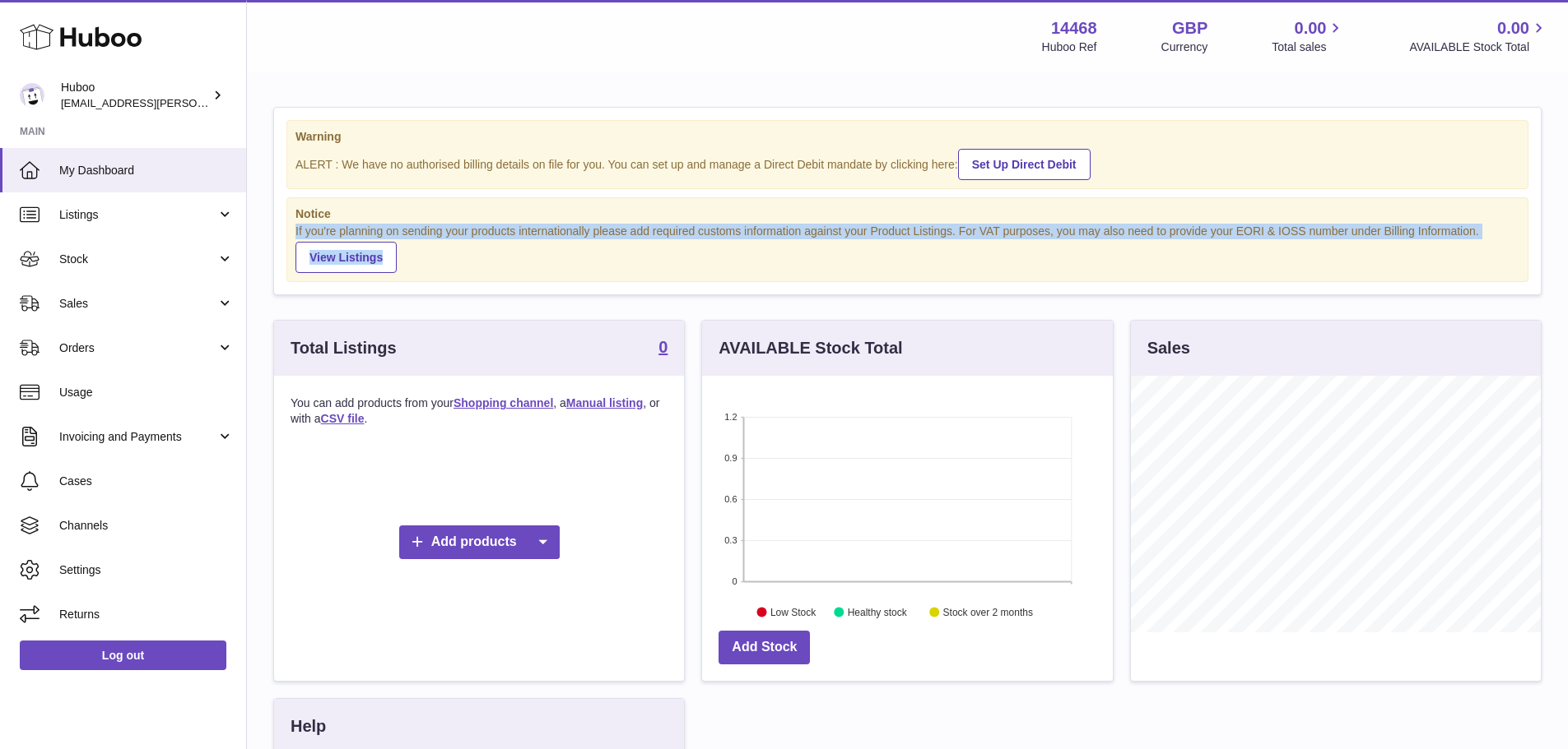
click at [924, 228] on div "If you're planning on sending your products internationally please add required…" at bounding box center [907, 248] width 1224 height 49
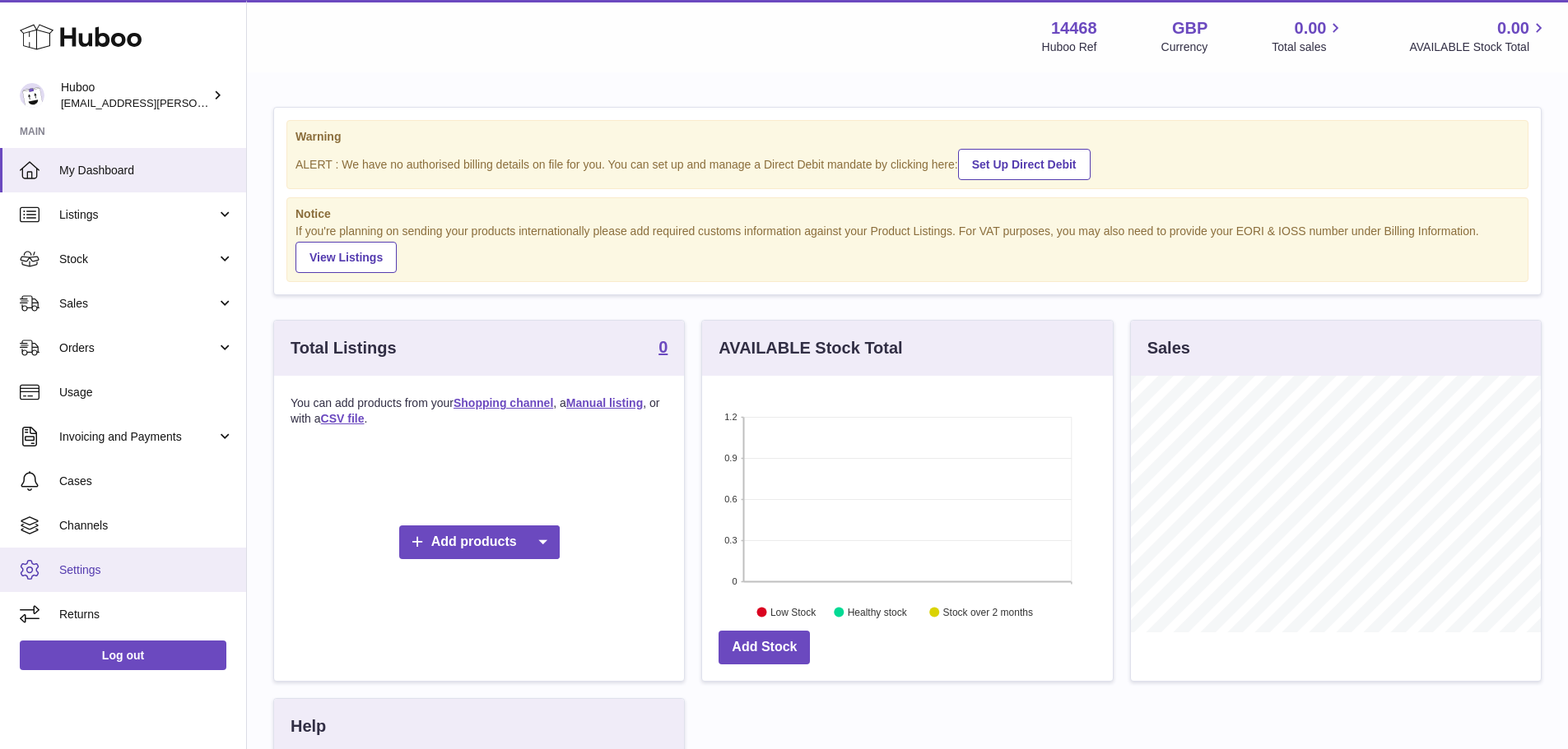
click at [75, 574] on span "Settings" at bounding box center [147, 570] width 174 height 16
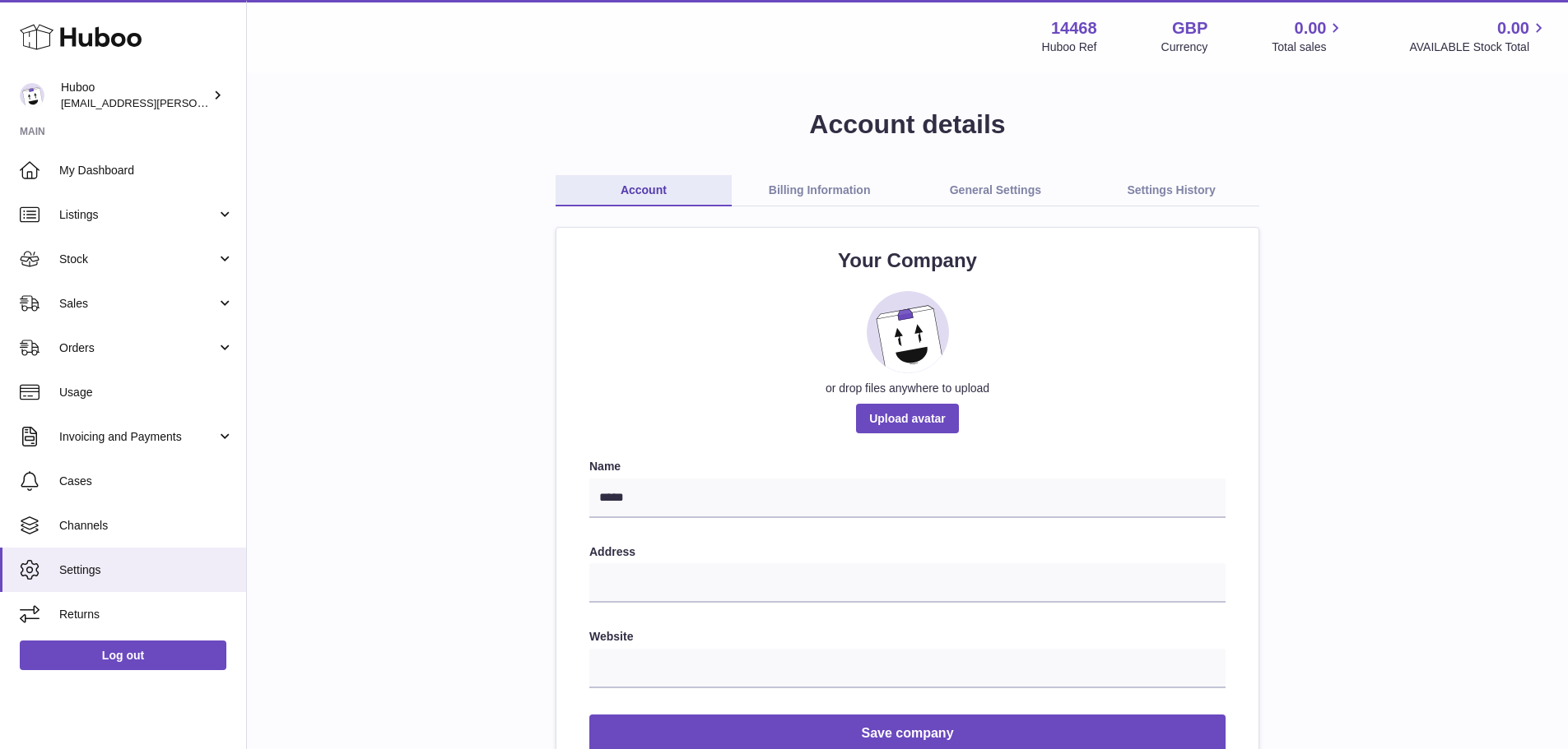
click at [814, 191] on link "Billing Information" at bounding box center [820, 191] width 176 height 31
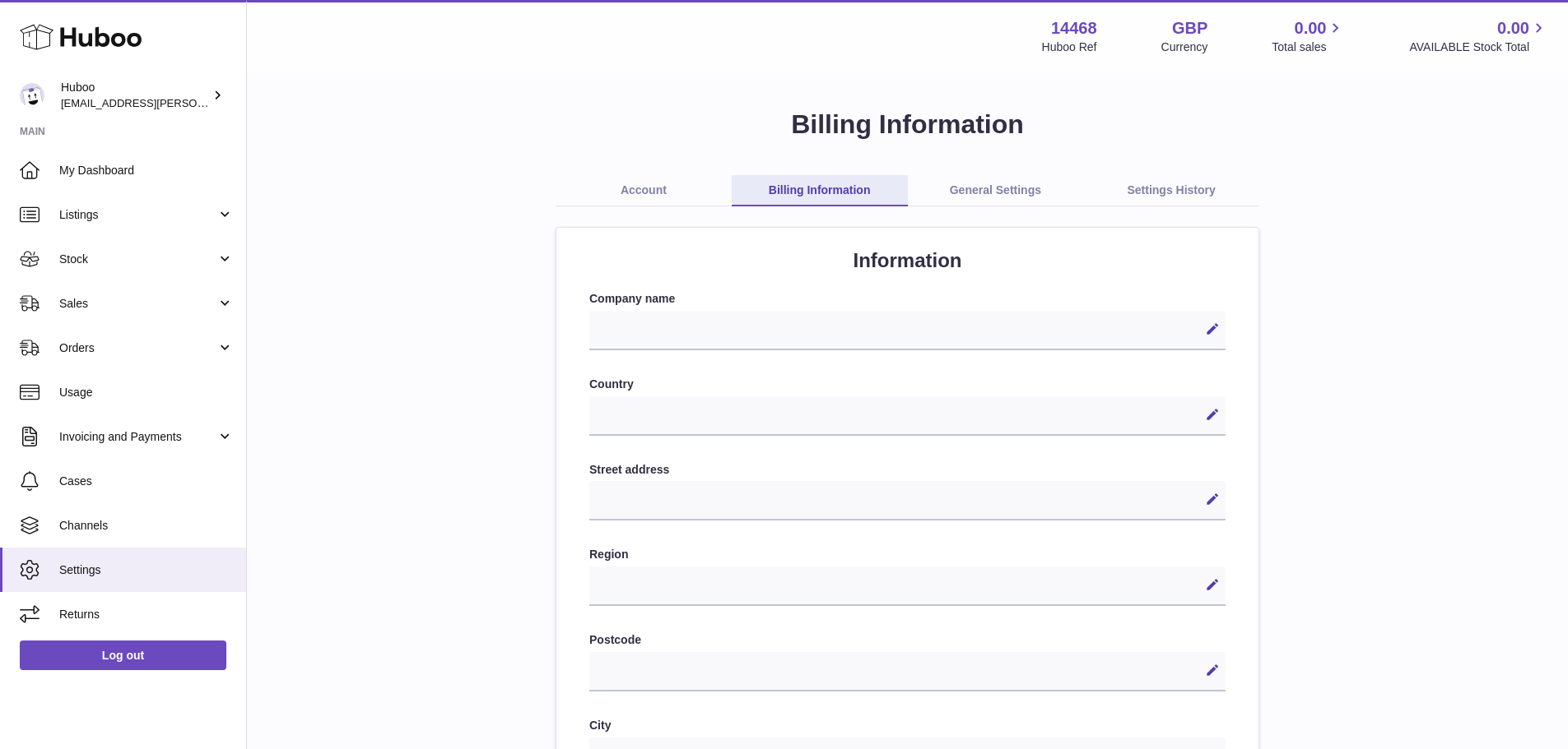
select select
click at [1003, 191] on link "General Settings" at bounding box center [996, 191] width 176 height 31
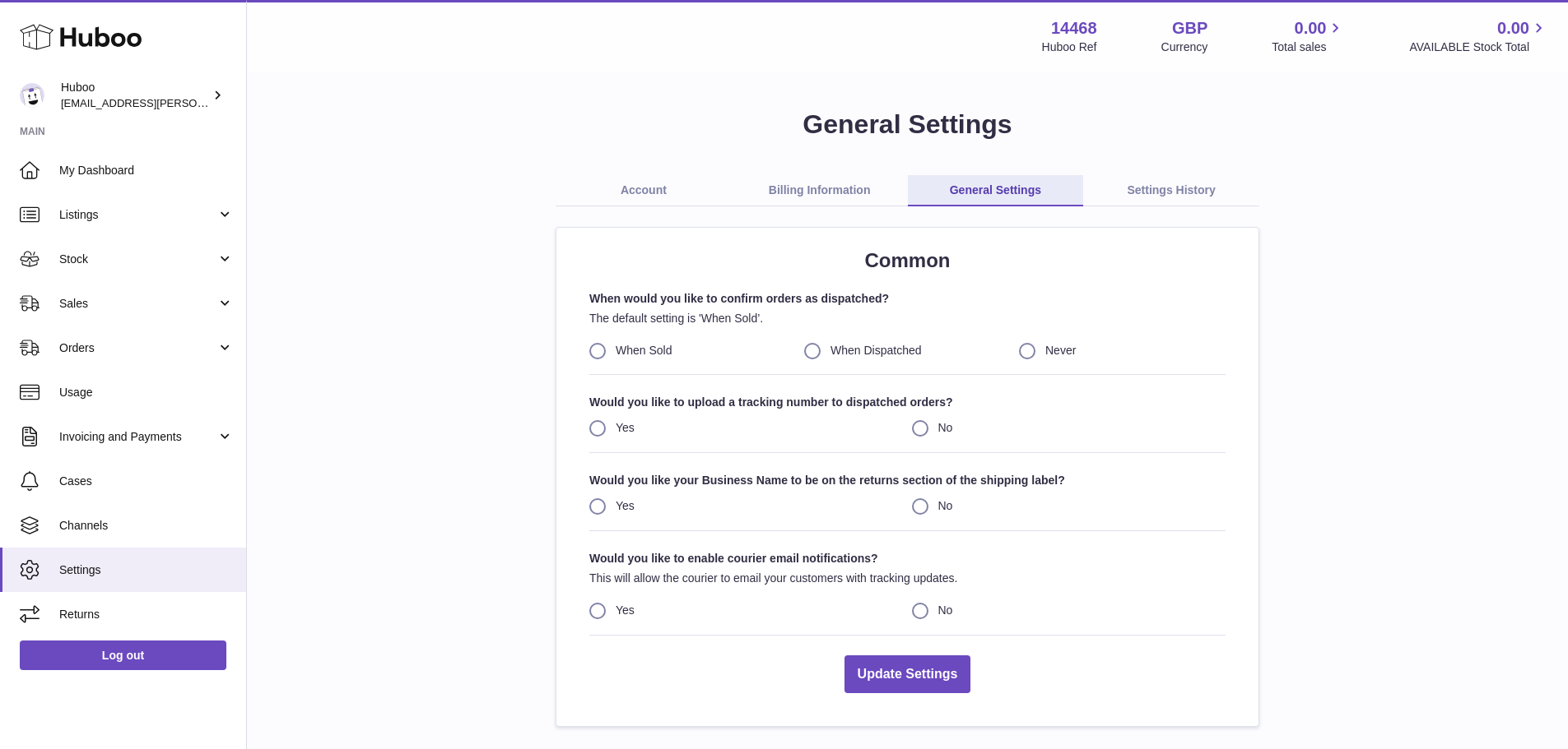
click at [1162, 191] on link "Settings History" at bounding box center [1171, 191] width 176 height 31
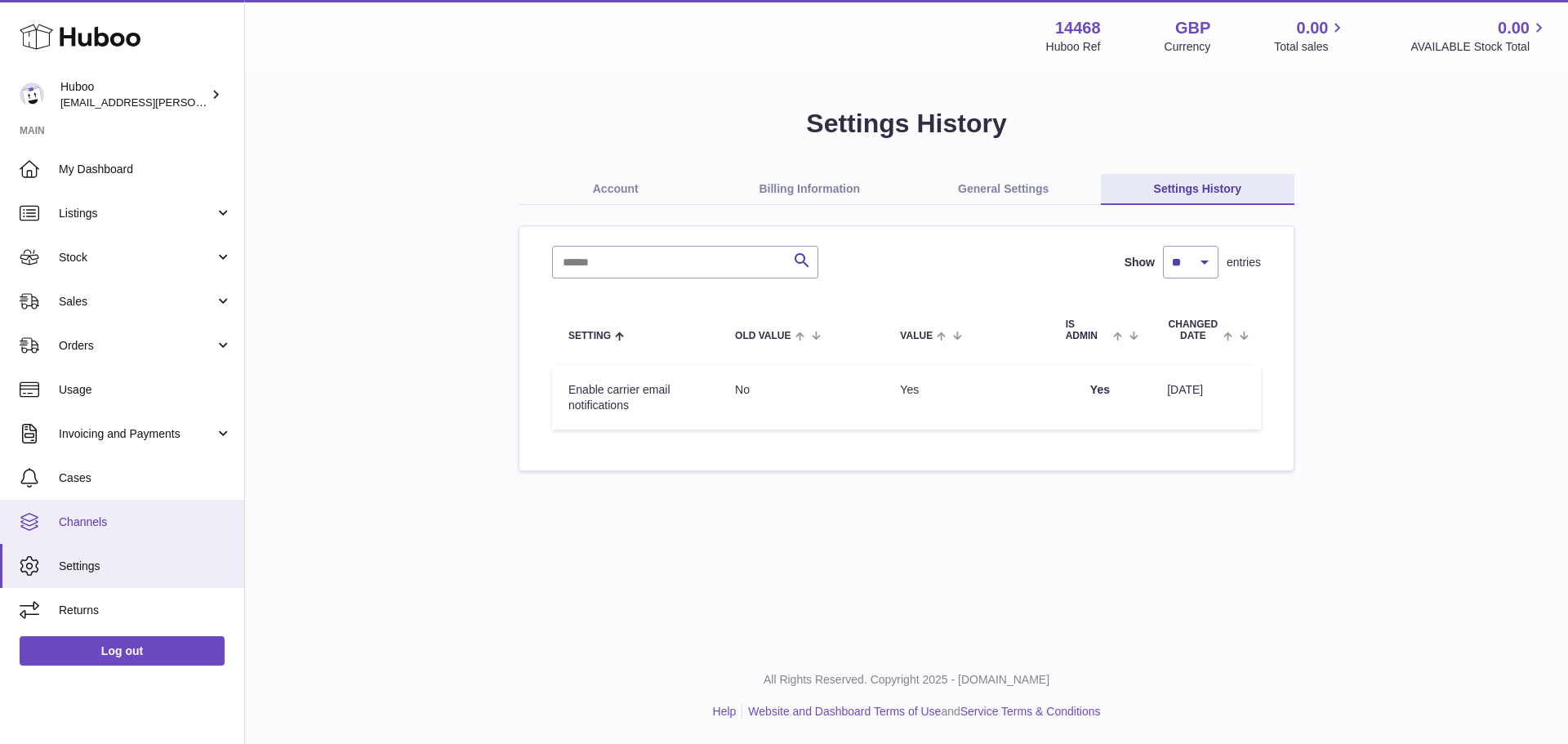
click at [80, 526] on span "Channels" at bounding box center [146, 523] width 173 height 16
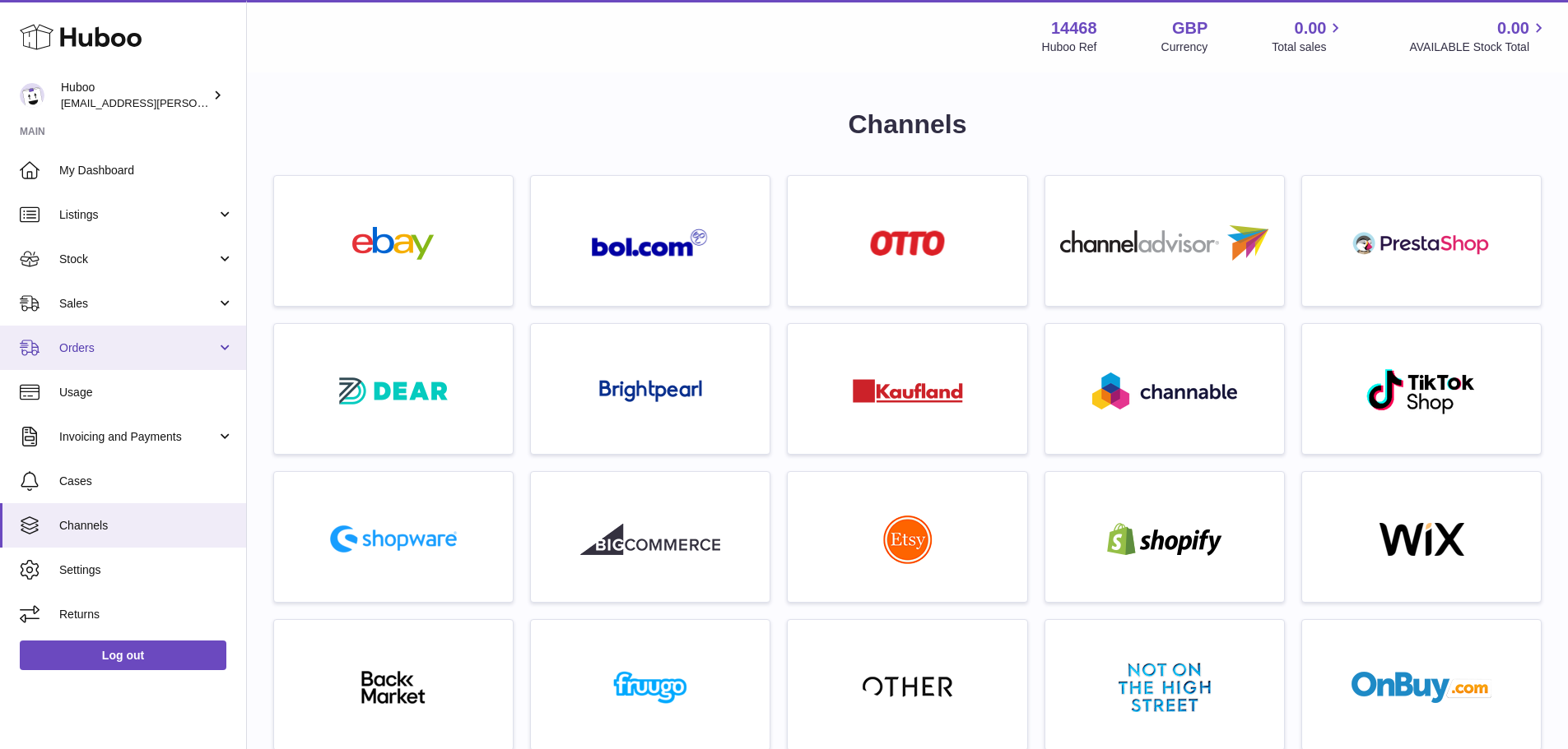
click at [158, 358] on link "Orders" at bounding box center [123, 347] width 246 height 44
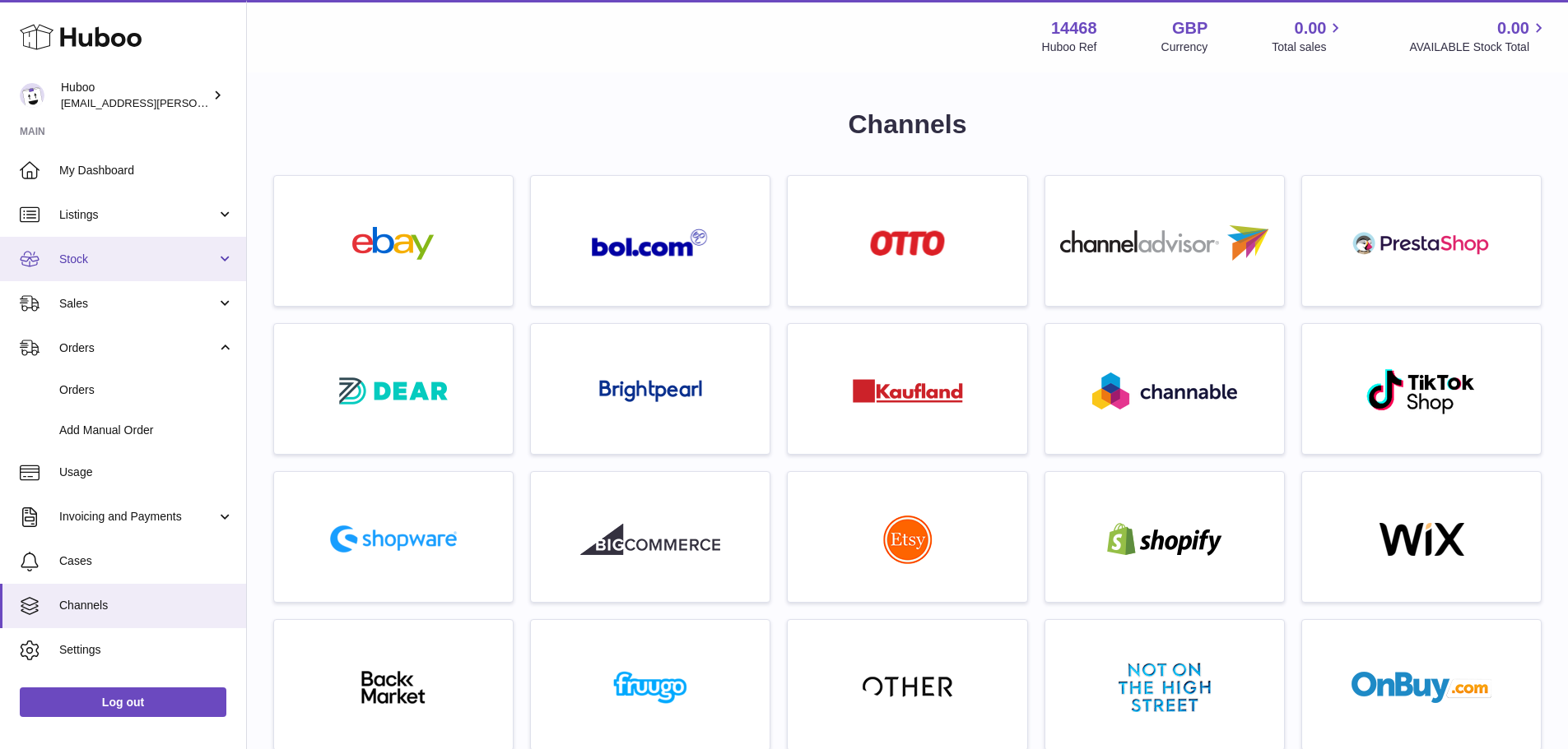
click at [105, 268] on link "Stock" at bounding box center [123, 258] width 246 height 44
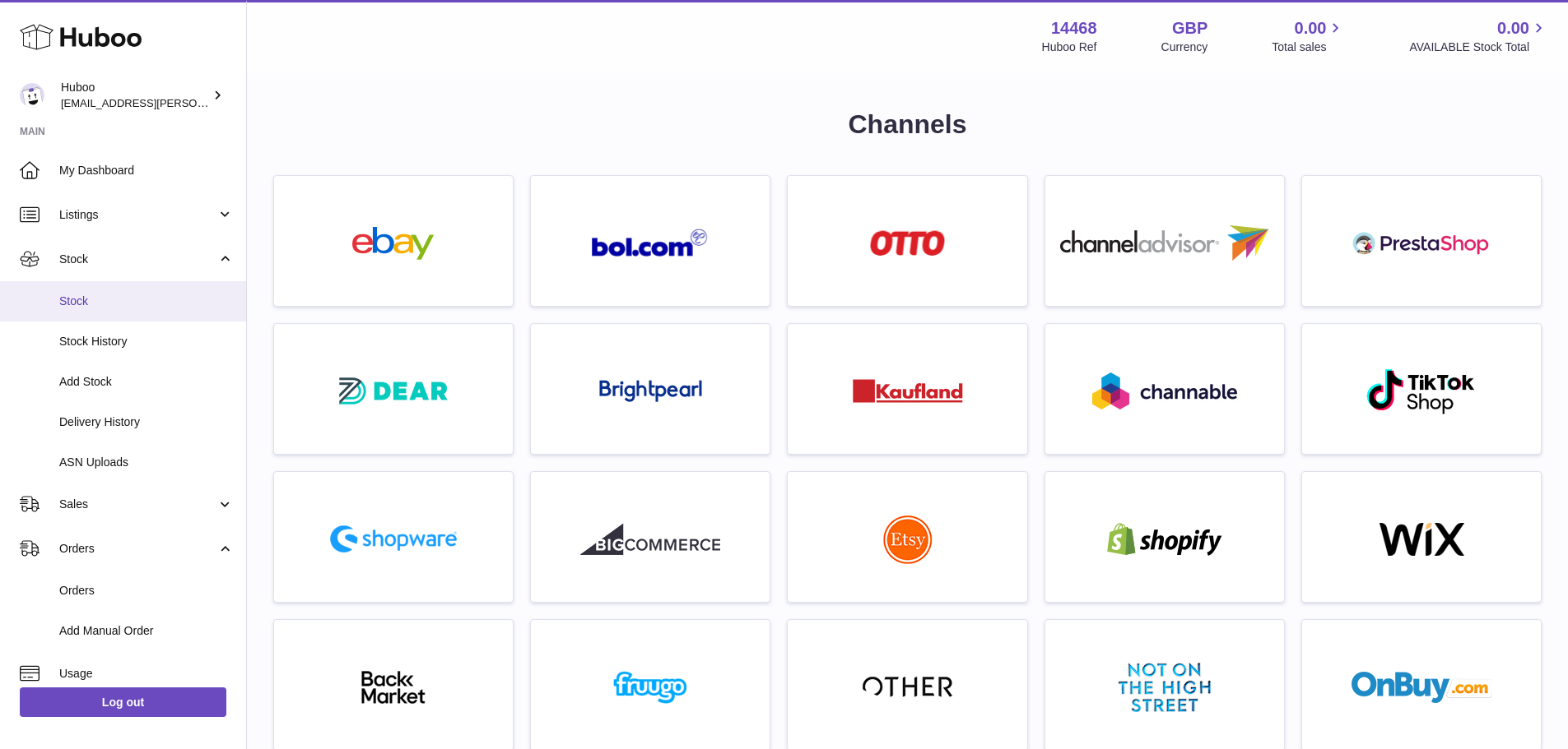
click at [98, 293] on span "Stock" at bounding box center [147, 301] width 174 height 16
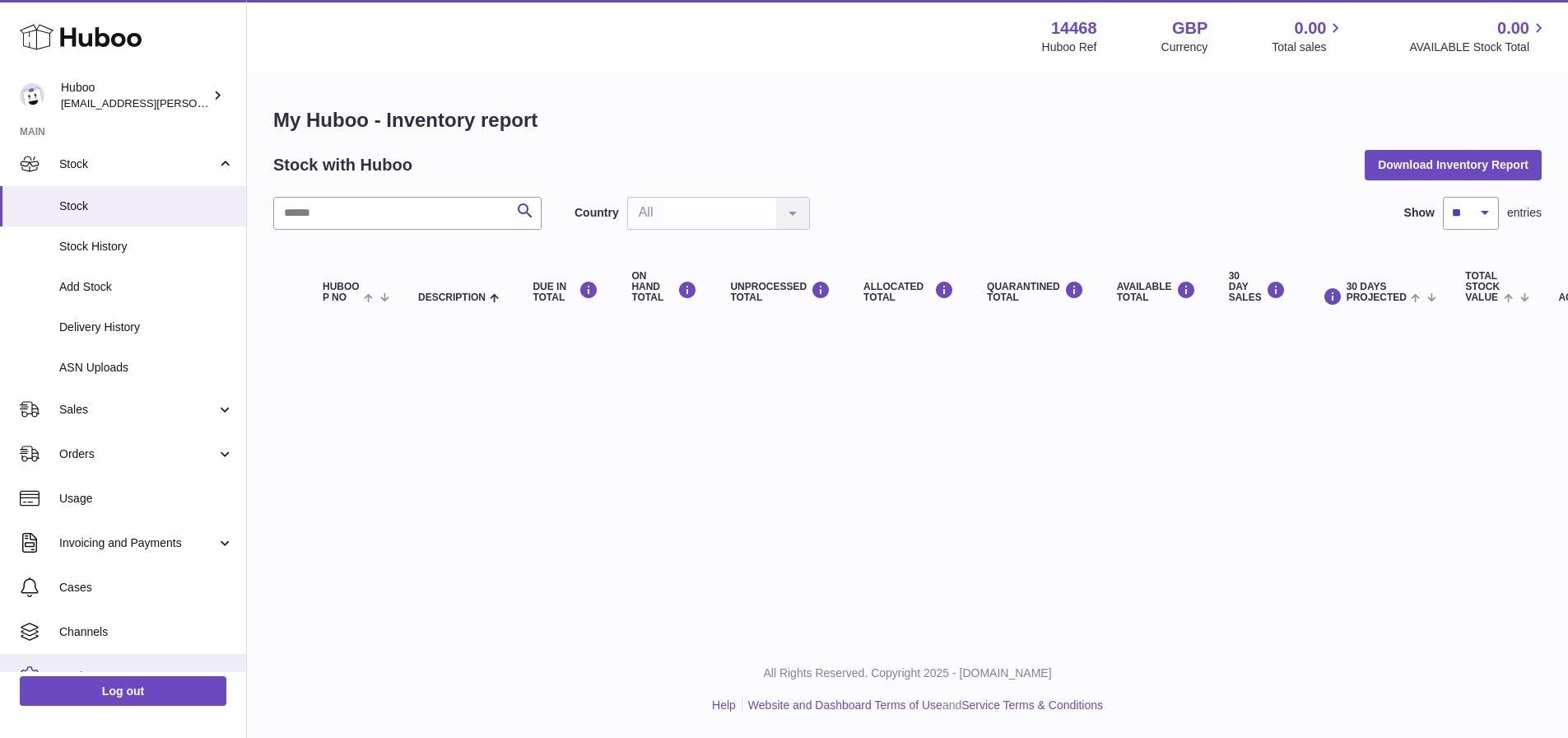
scroll to position [154, 0]
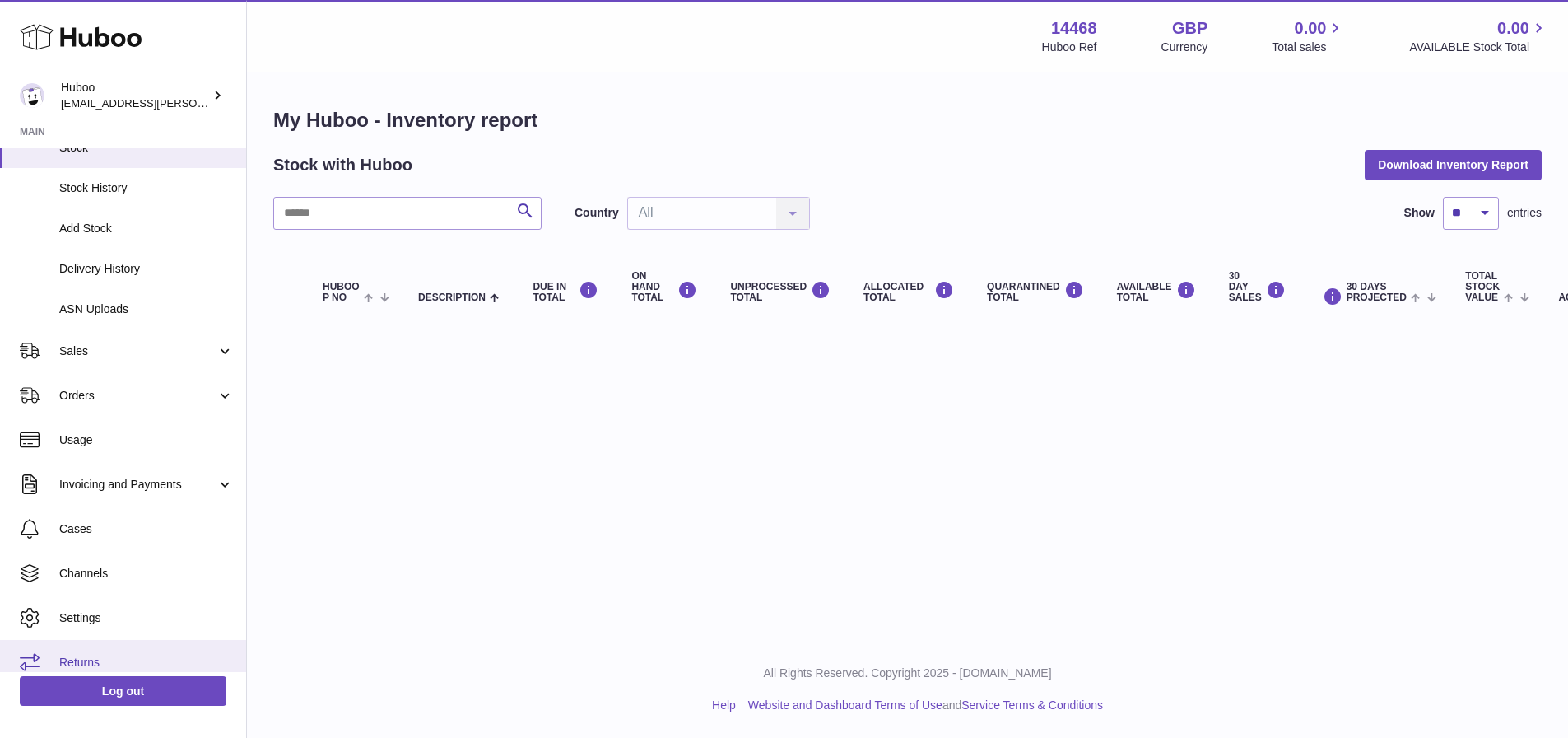
click at [76, 648] on link "Returns" at bounding box center [123, 662] width 246 height 44
